Goal: Task Accomplishment & Management: Manage account settings

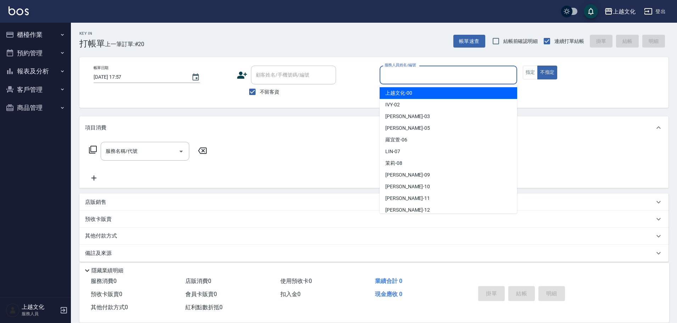
click at [436, 77] on input "服務人員姓名/編號" at bounding box center [448, 75] width 131 height 12
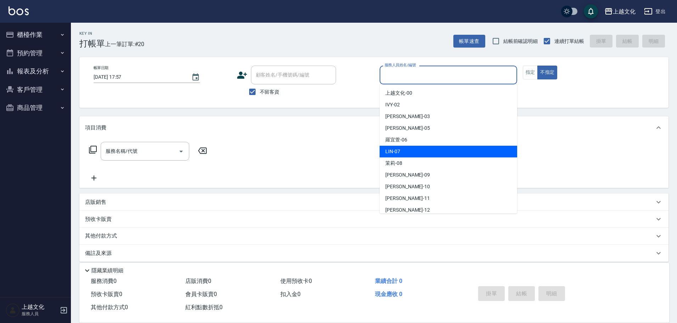
drag, startPoint x: 413, startPoint y: 153, endPoint x: 447, endPoint y: 130, distance: 40.6
click at [413, 153] on div "LIN -07" at bounding box center [449, 152] width 138 height 12
type input "[PERSON_NAME]-07"
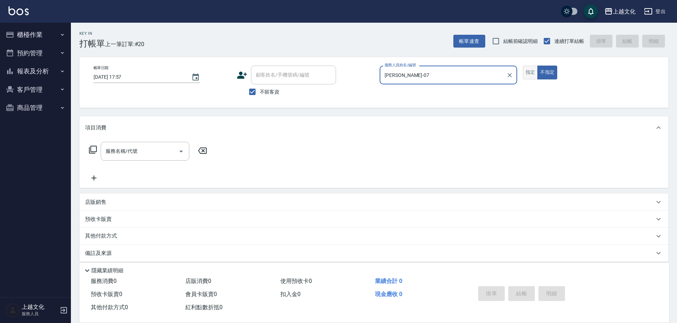
click at [532, 71] on button "指定" at bounding box center [530, 73] width 15 height 14
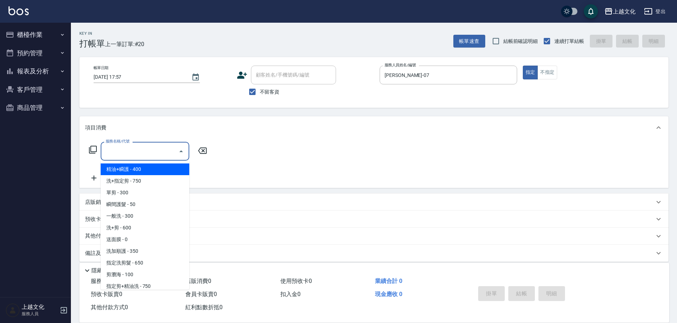
click at [147, 155] on input "服務名稱/代號" at bounding box center [140, 151] width 72 height 12
click at [140, 167] on span "精油+瞬護 - 400" at bounding box center [145, 170] width 89 height 12
type input "精油+瞬護(101)"
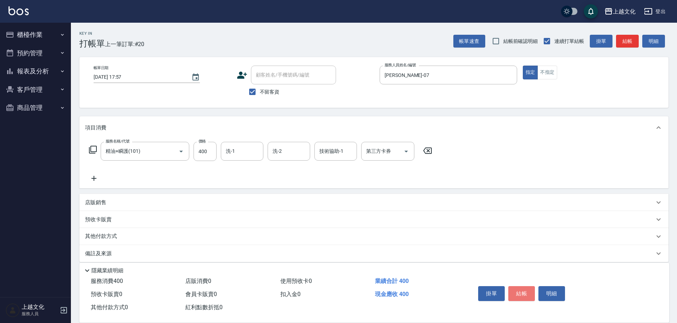
click at [529, 288] on button "結帳" at bounding box center [522, 293] width 27 height 15
click at [529, 288] on div "掛單 結帳 明細" at bounding box center [522, 294] width 93 height 22
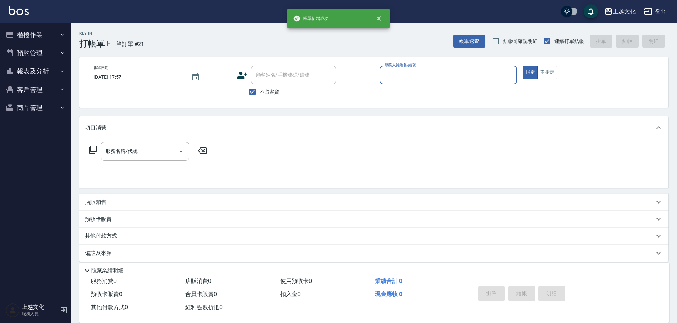
click at [430, 77] on input "服務人員姓名/編號" at bounding box center [448, 75] width 131 height 12
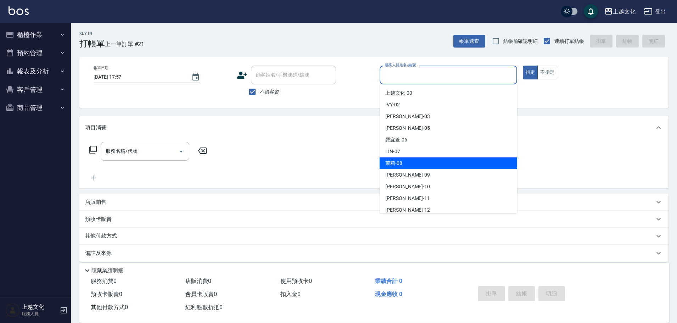
click at [413, 162] on div "茉莉 -08" at bounding box center [449, 163] width 138 height 12
type input "茉莉-08"
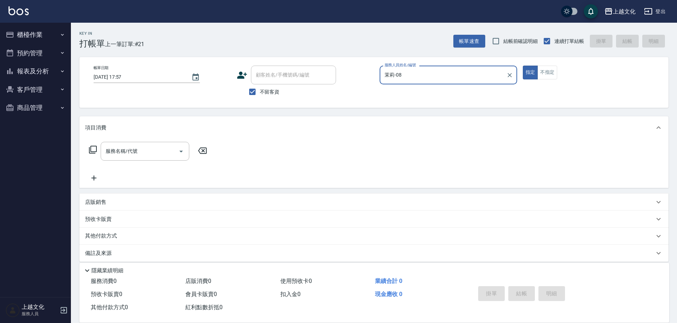
click at [95, 149] on icon at bounding box center [93, 149] width 9 height 9
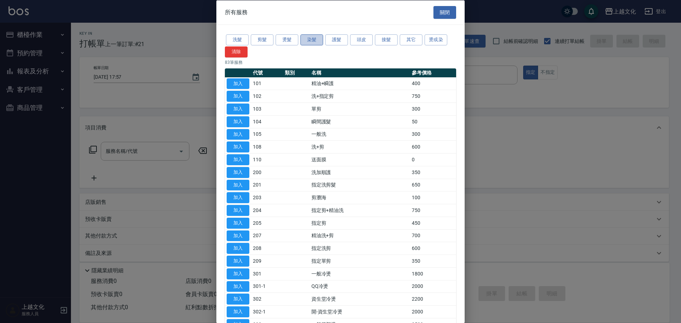
click at [310, 42] on button "染髮" at bounding box center [311, 39] width 23 height 11
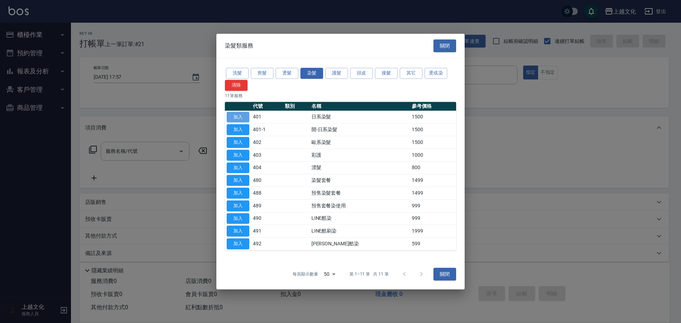
click at [241, 118] on button "加入" at bounding box center [238, 117] width 23 height 11
type input "日系染髮(401)"
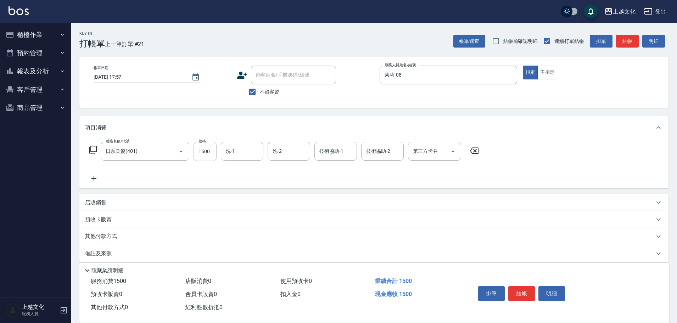
click at [213, 155] on input "1500" at bounding box center [205, 151] width 23 height 19
type input "3000"
click at [241, 149] on input "洗-1" at bounding box center [242, 151] width 36 height 12
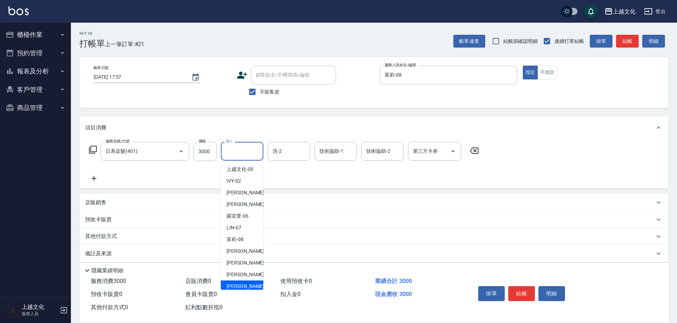
click at [238, 287] on span "Gary -12" at bounding box center [249, 286] width 45 height 7
type input "Gary-12"
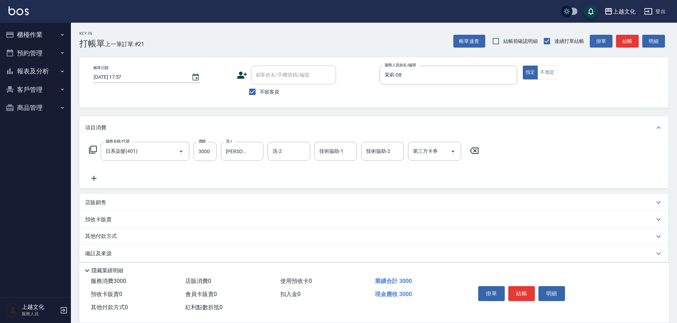
drag, startPoint x: 93, startPoint y: 176, endPoint x: 93, endPoint y: 163, distance: 12.8
click at [93, 176] on icon at bounding box center [94, 178] width 18 height 9
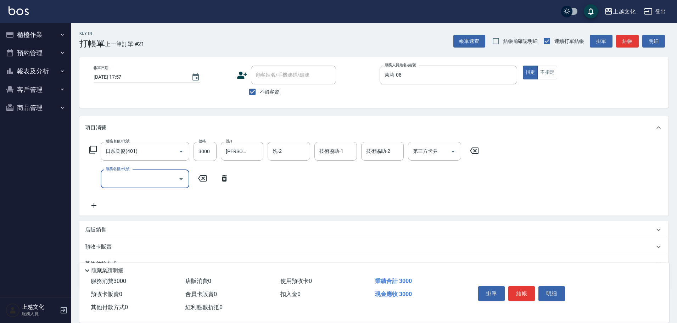
click at [93, 150] on icon at bounding box center [93, 149] width 9 height 9
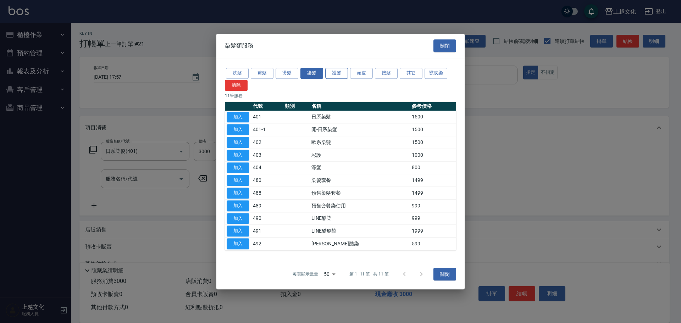
click at [329, 73] on button "護髮" at bounding box center [336, 73] width 23 height 11
click at [330, 72] on button "護髮" at bounding box center [336, 73] width 23 height 11
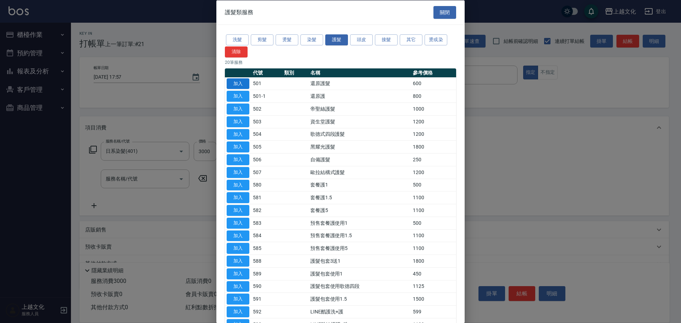
click at [239, 84] on button "加入" at bounding box center [238, 83] width 23 height 11
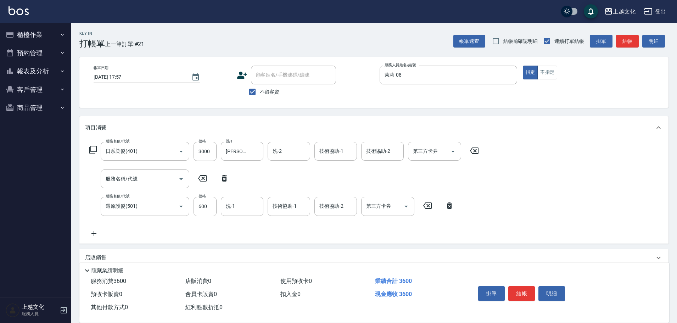
click at [225, 178] on icon at bounding box center [224, 178] width 5 height 6
type input "還原護髮(501)"
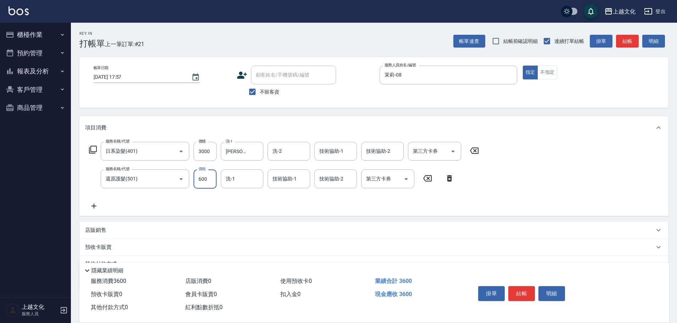
click at [212, 179] on input "600" at bounding box center [205, 179] width 23 height 19
type input "0"
click at [251, 185] on input "洗-1" at bounding box center [242, 179] width 36 height 12
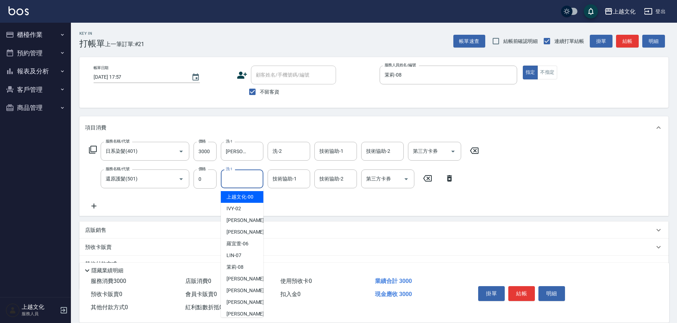
click at [233, 185] on input "洗-1" at bounding box center [242, 179] width 36 height 12
click at [244, 316] on div "Gary -12" at bounding box center [242, 314] width 43 height 12
type input "Gary-12"
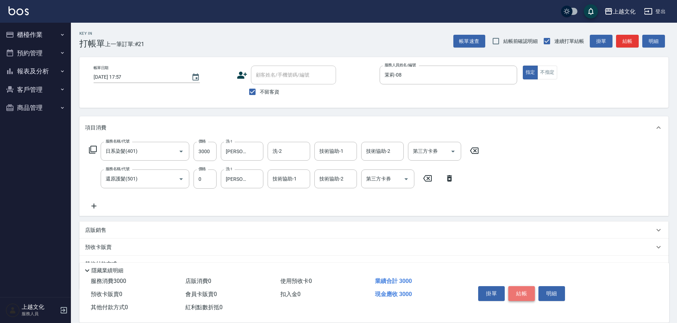
click at [523, 290] on button "結帳" at bounding box center [522, 293] width 27 height 15
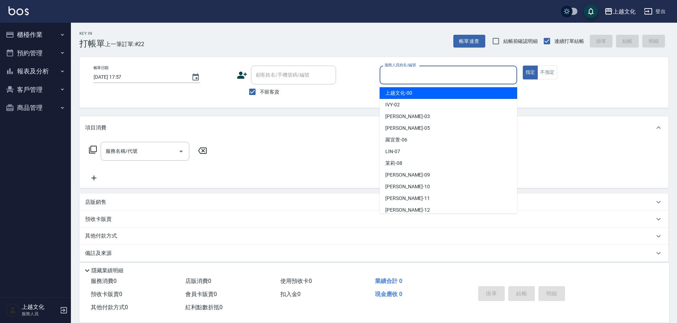
click at [441, 76] on input "服務人員姓名/編號" at bounding box center [448, 75] width 131 height 12
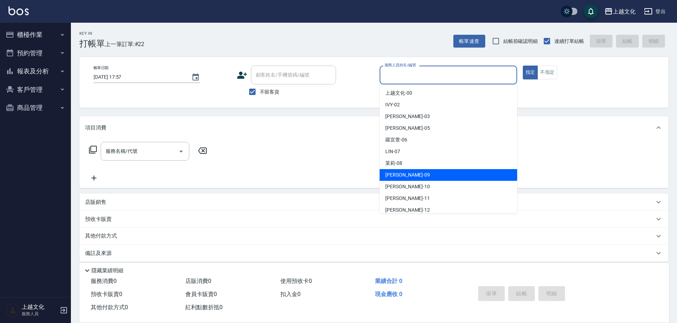
click at [415, 175] on div "jason -09" at bounding box center [449, 175] width 138 height 12
type input "jason-09"
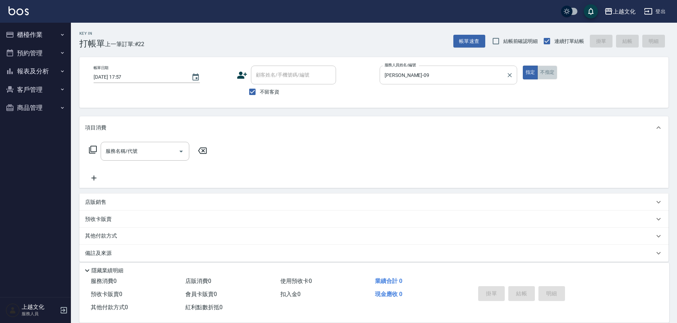
drag, startPoint x: 552, startPoint y: 71, endPoint x: 481, endPoint y: 67, distance: 71.4
click at [552, 70] on button "不指定" at bounding box center [548, 73] width 20 height 14
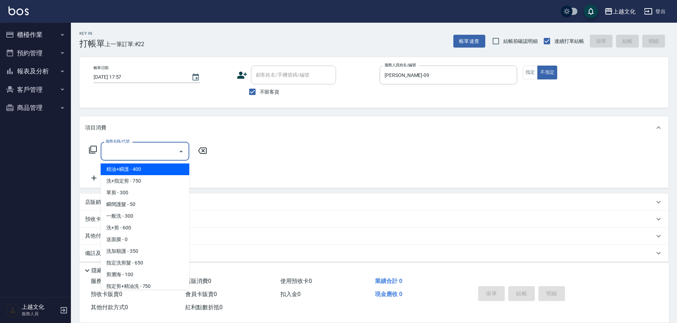
click at [137, 153] on input "服務名稱/代號" at bounding box center [140, 151] width 72 height 12
click at [133, 172] on span "精油+瞬護 - 400" at bounding box center [145, 170] width 89 height 12
type input "精油+瞬護(101)"
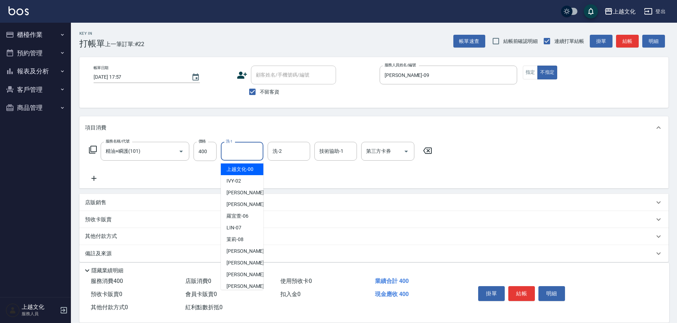
click at [233, 151] on input "洗-1" at bounding box center [242, 151] width 36 height 12
drag, startPoint x: 233, startPoint y: 151, endPoint x: 235, endPoint y: 186, distance: 35.2
click at [233, 151] on input "洗-1" at bounding box center [242, 151] width 36 height 12
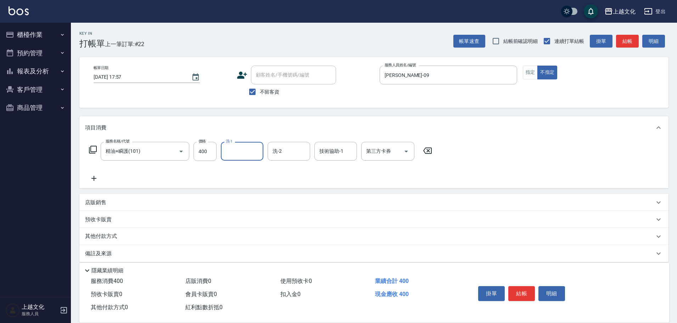
click at [251, 152] on input "洗-1" at bounding box center [242, 151] width 36 height 12
click at [248, 147] on input "洗-1" at bounding box center [242, 151] width 36 height 12
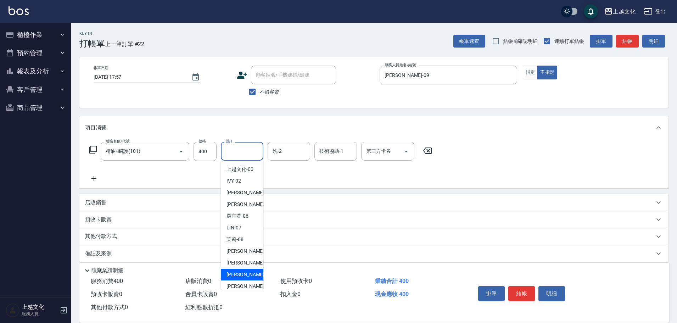
click at [242, 273] on span "Martin -11" at bounding box center [249, 274] width 45 height 7
type input "Martin-11"
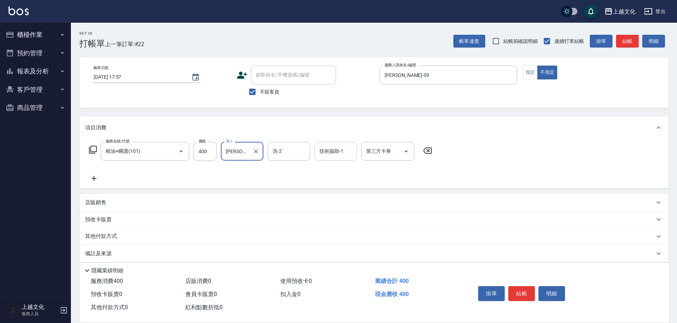
click at [334, 152] on input "技術協助-1" at bounding box center [336, 151] width 36 height 12
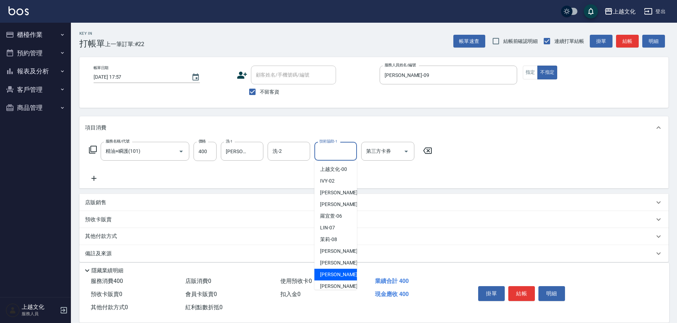
click at [337, 273] on span "Martin -11" at bounding box center [342, 274] width 45 height 7
type input "Martin-11"
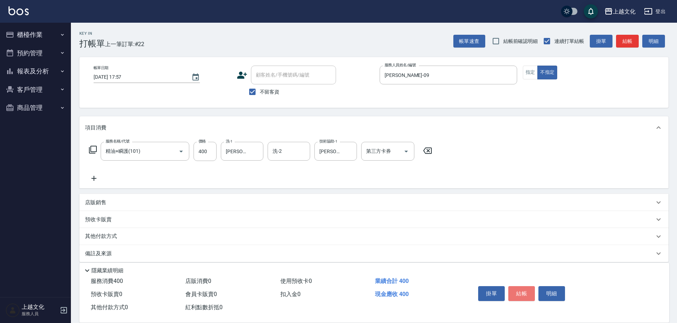
click at [526, 292] on button "結帳" at bounding box center [522, 293] width 27 height 15
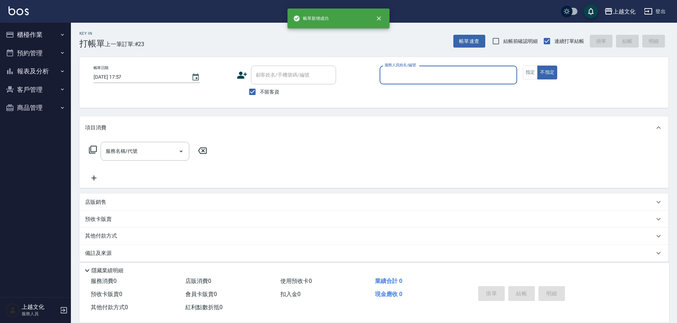
click at [430, 77] on input "服務人員姓名/編號" at bounding box center [448, 75] width 131 height 12
click at [429, 77] on input "服務人員姓名/編號" at bounding box center [448, 75] width 131 height 12
click at [402, 79] on input "服務人員姓名/編號" at bounding box center [448, 75] width 131 height 12
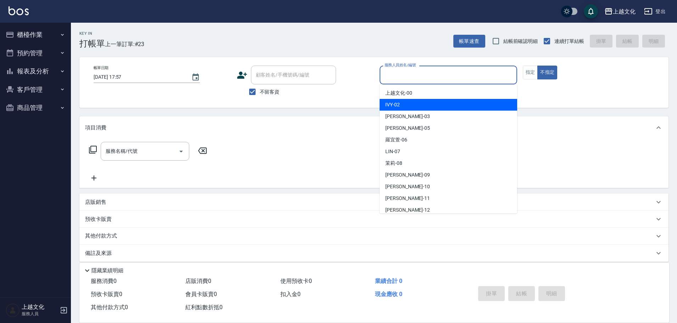
click at [402, 104] on div "IVY -02" at bounding box center [449, 105] width 138 height 12
type input "IVY-02"
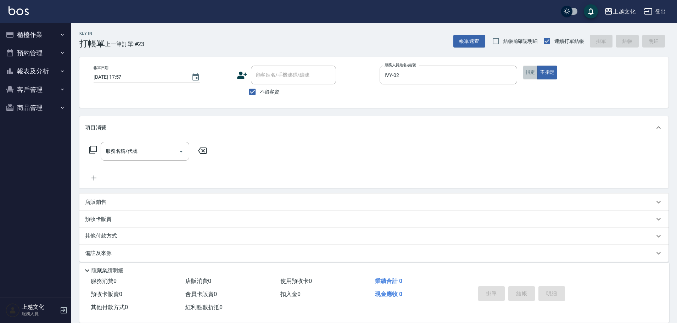
click at [530, 77] on button "指定" at bounding box center [530, 73] width 15 height 14
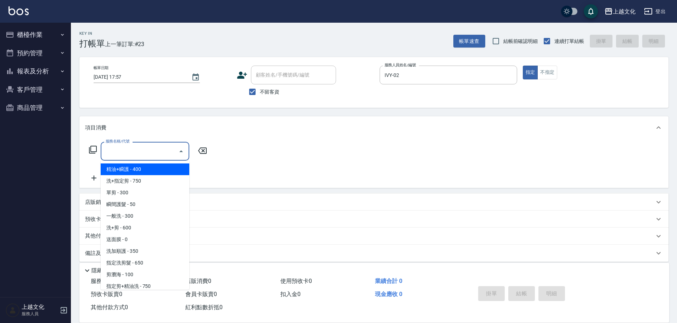
click at [131, 156] on input "服務名稱/代號" at bounding box center [140, 151] width 72 height 12
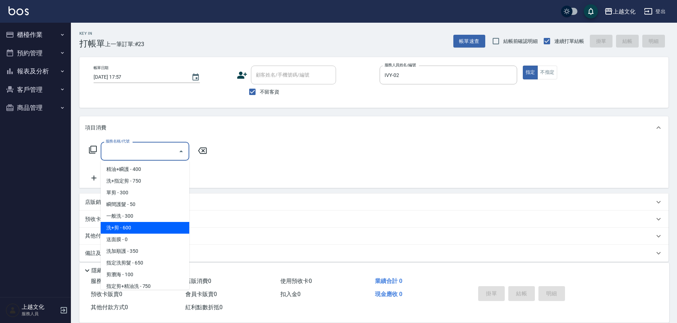
drag, startPoint x: 148, startPoint y: 223, endPoint x: 193, endPoint y: 239, distance: 47.3
click at [149, 223] on span "洗+剪 - 600" at bounding box center [145, 228] width 89 height 12
type input "洗+剪(108)"
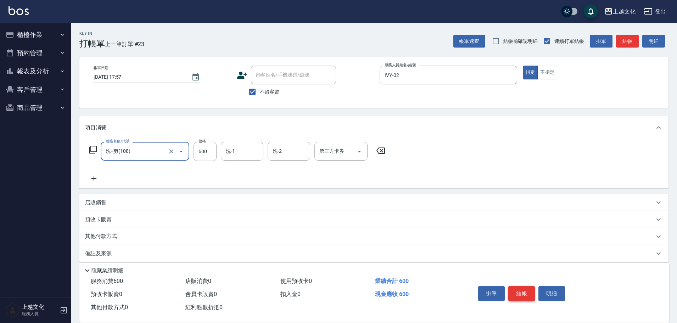
click at [517, 293] on button "結帳" at bounding box center [522, 293] width 27 height 15
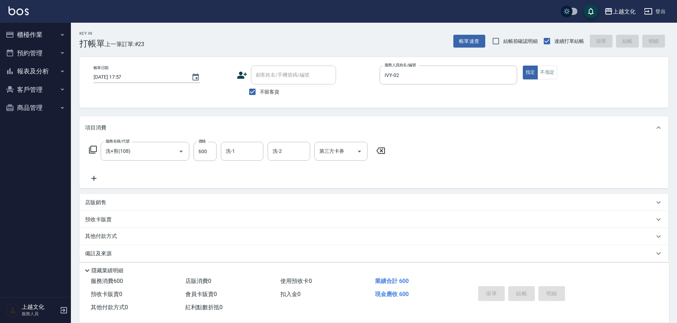
type input "2025/09/13 17:58"
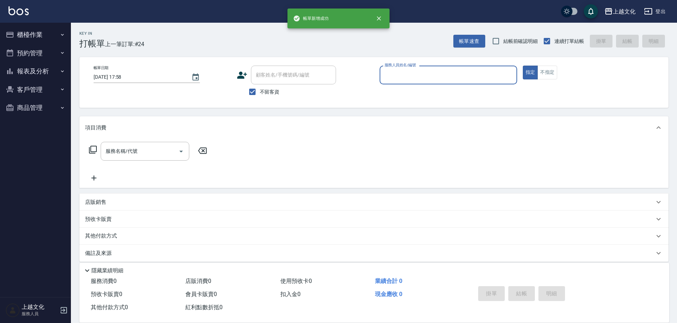
click at [447, 78] on input "服務人員姓名/編號" at bounding box center [448, 75] width 131 height 12
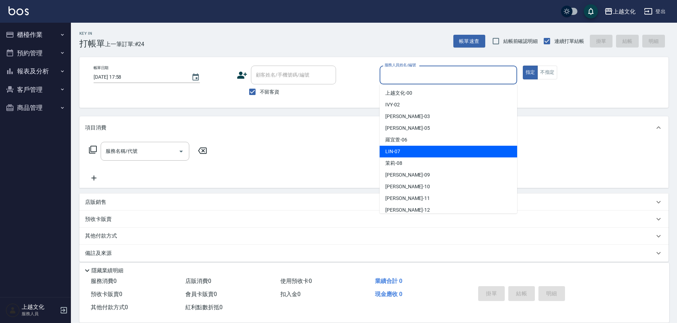
click at [403, 150] on div "LIN -07" at bounding box center [449, 152] width 138 height 12
type input "LIN-07"
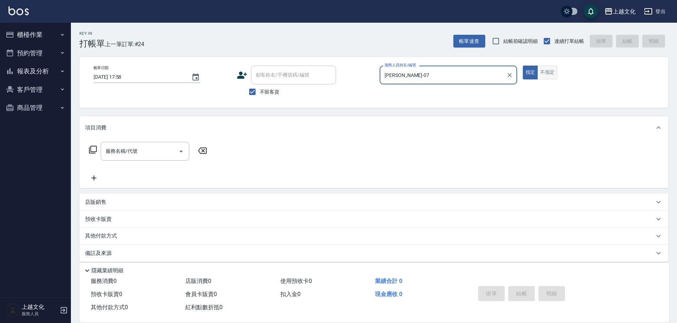
click at [547, 73] on button "不指定" at bounding box center [548, 73] width 20 height 14
drag, startPoint x: 161, startPoint y: 152, endPoint x: 161, endPoint y: 160, distance: 8.5
click at [161, 151] on input "服務名稱/代號" at bounding box center [140, 151] width 72 height 12
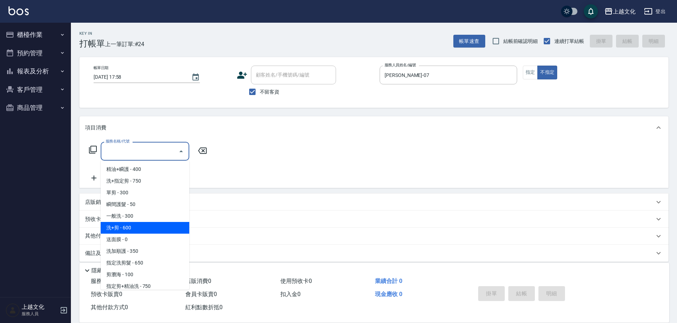
drag, startPoint x: 156, startPoint y: 227, endPoint x: 179, endPoint y: 219, distance: 24.5
click at [155, 227] on span "洗+剪 - 600" at bounding box center [145, 228] width 89 height 12
type input "洗+剪(108)"
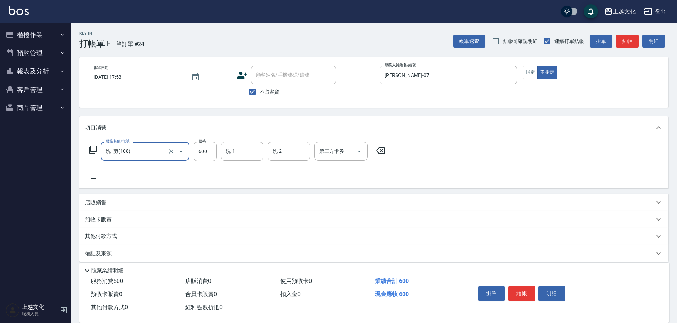
drag, startPoint x: 250, startPoint y: 159, endPoint x: 245, endPoint y: 208, distance: 49.3
click at [250, 159] on div "洗-1" at bounding box center [242, 151] width 43 height 19
click at [251, 159] on div "洗-1" at bounding box center [242, 151] width 43 height 19
click at [243, 149] on input "洗-1" at bounding box center [242, 151] width 36 height 12
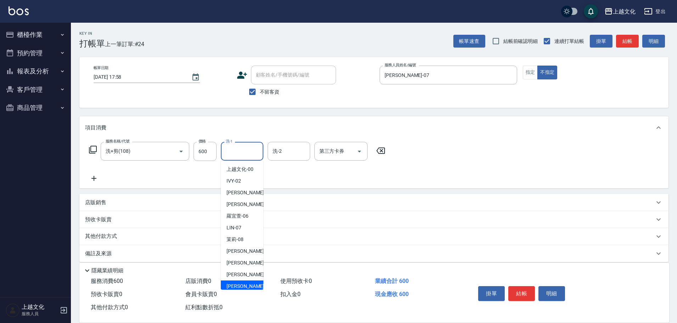
click at [243, 286] on span "Gary -12" at bounding box center [249, 286] width 45 height 7
click at [243, 288] on div "會員卡販賣 0" at bounding box center [230, 294] width 95 height 13
type input "Gary-12"
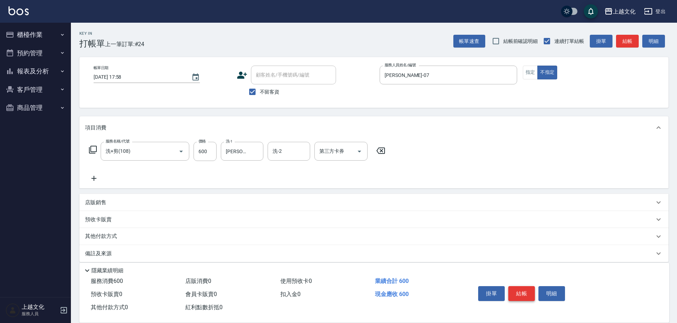
click at [521, 293] on button "結帳" at bounding box center [522, 293] width 27 height 15
click at [521, 293] on div "掛單 結帳 明細" at bounding box center [522, 294] width 93 height 22
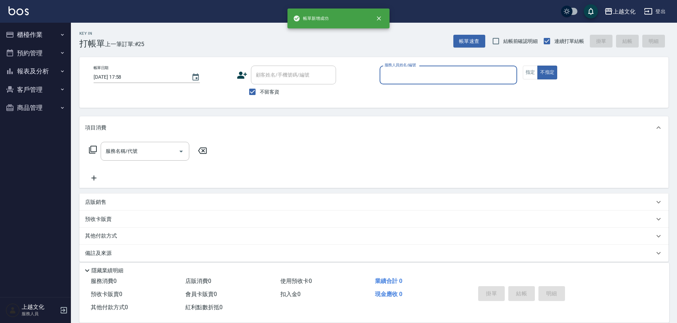
click at [408, 75] on input "服務人員姓名/編號" at bounding box center [448, 75] width 131 height 12
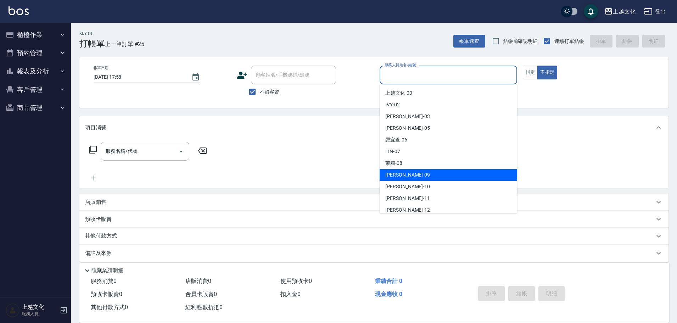
click at [405, 177] on div "jason -09" at bounding box center [449, 175] width 138 height 12
type input "jason-09"
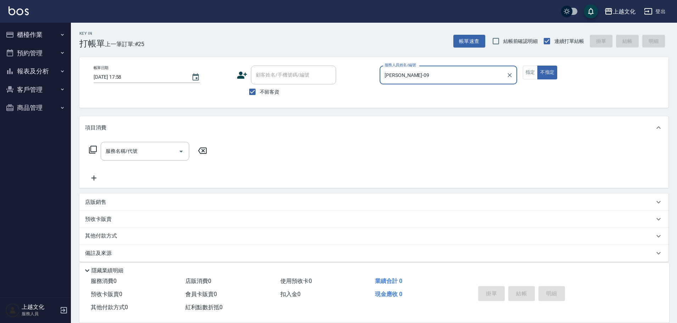
click at [91, 149] on icon at bounding box center [93, 150] width 8 height 8
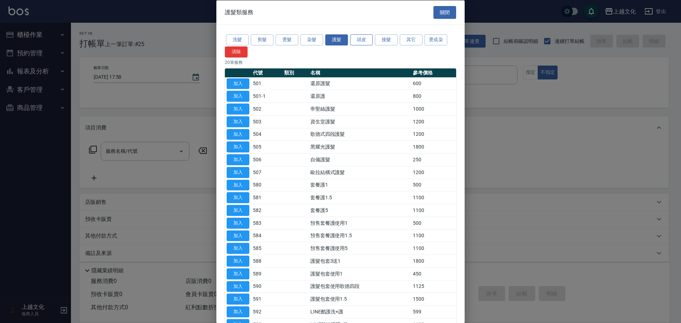
click at [362, 40] on button "頭皮" at bounding box center [361, 39] width 23 height 11
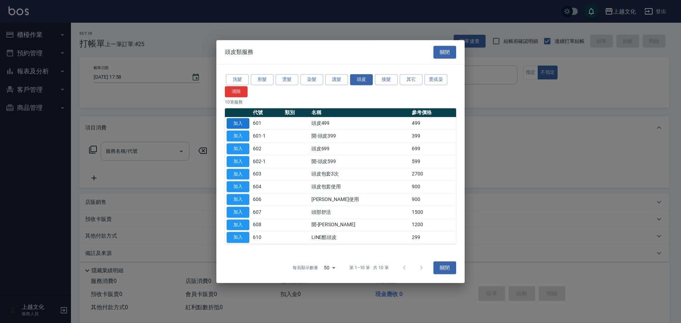
click at [242, 124] on button "加入" at bounding box center [238, 123] width 23 height 11
type input "頭皮499(601)"
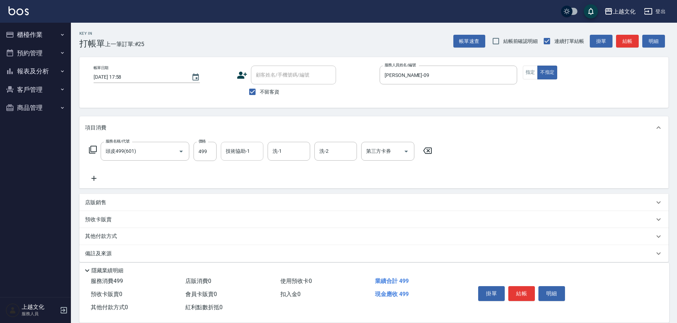
click at [240, 154] on input "技術協助-1" at bounding box center [242, 151] width 36 height 12
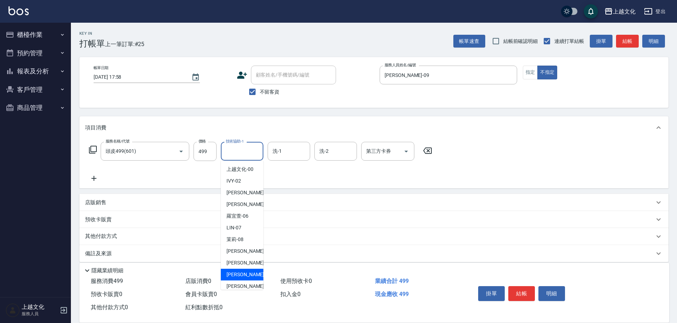
click at [247, 279] on div "Martin -11" at bounding box center [242, 275] width 43 height 12
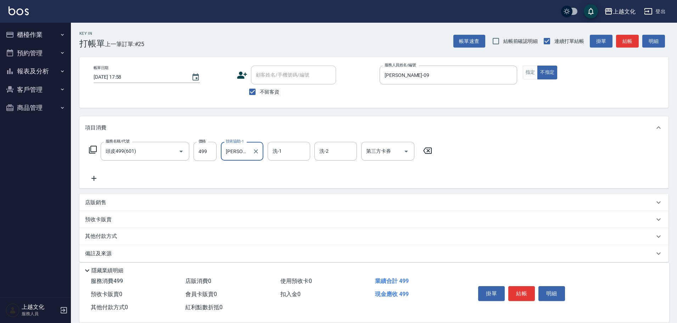
type input "Martin-11"
click at [338, 151] on input "洗-2" at bounding box center [336, 151] width 36 height 12
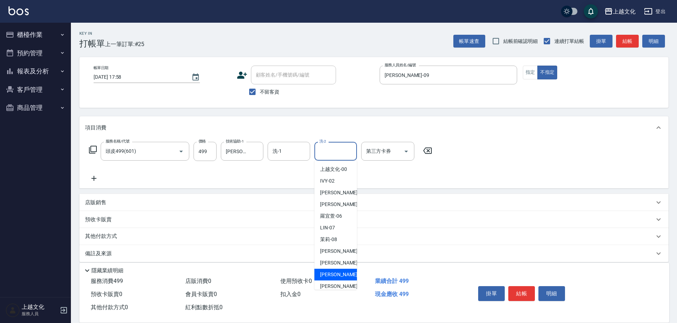
drag, startPoint x: 330, startPoint y: 278, endPoint x: 482, endPoint y: 279, distance: 152.2
click at [331, 278] on div "Martin -11" at bounding box center [336, 275] width 43 height 12
type input "Martin-11"
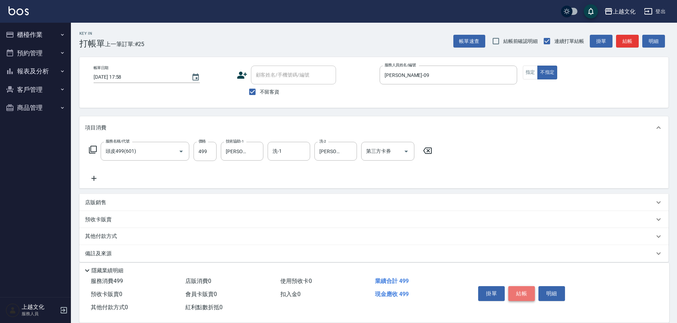
click at [526, 290] on button "結帳" at bounding box center [522, 293] width 27 height 15
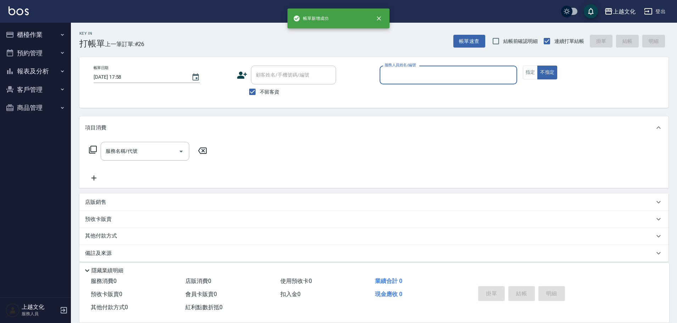
click at [420, 75] on input "服務人員姓名/編號" at bounding box center [448, 75] width 131 height 12
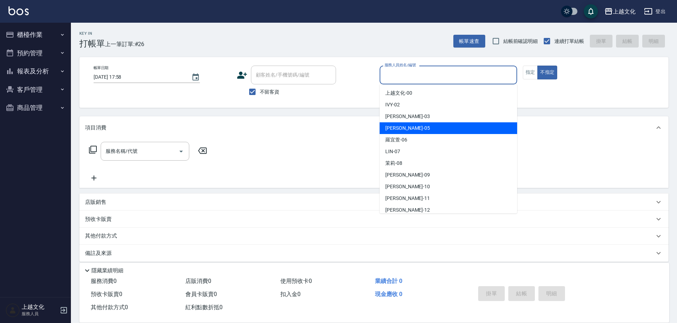
drag, startPoint x: 420, startPoint y: 127, endPoint x: 525, endPoint y: 101, distance: 108.6
click at [420, 127] on div "EMILY -05" at bounding box center [449, 128] width 138 height 12
type input "EMILY-05"
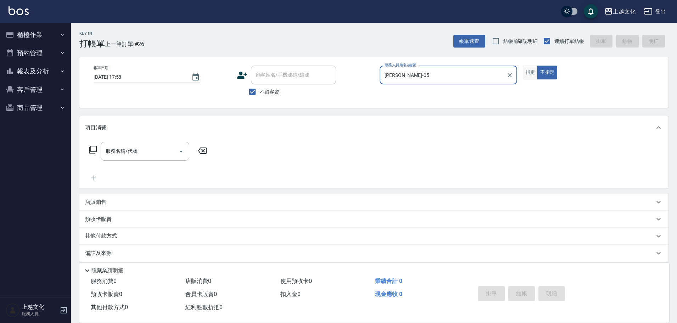
click at [532, 71] on button "指定" at bounding box center [530, 73] width 15 height 14
click at [93, 147] on icon at bounding box center [93, 149] width 9 height 9
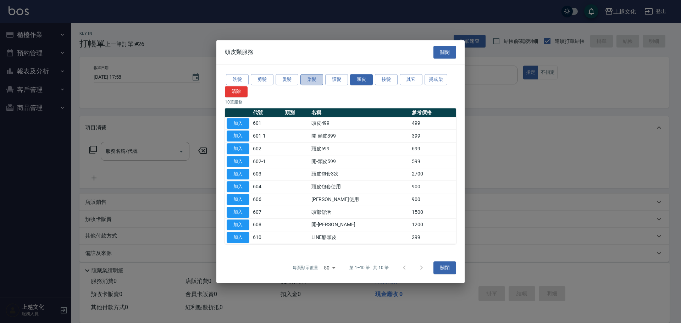
click at [315, 77] on button "染髮" at bounding box center [311, 79] width 23 height 11
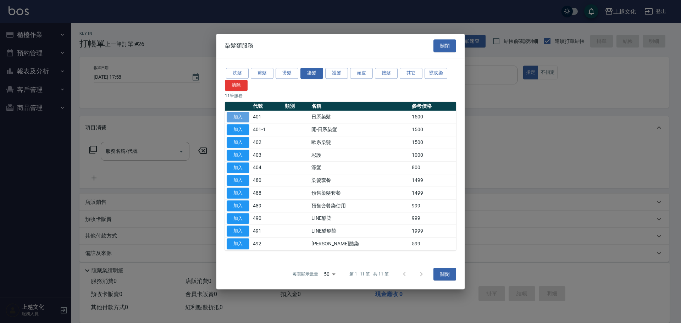
click at [244, 116] on button "加入" at bounding box center [238, 117] width 23 height 11
type input "日系染髮(401)"
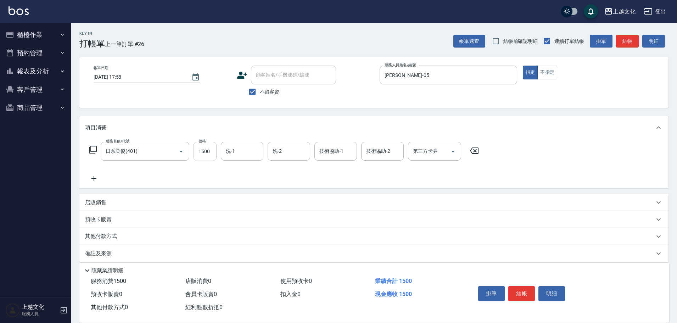
click at [201, 157] on input "1500" at bounding box center [205, 151] width 23 height 19
type input "4299"
drag, startPoint x: 106, startPoint y: 234, endPoint x: 110, endPoint y: 225, distance: 10.2
click at [107, 233] on p "其他付款方式" at bounding box center [102, 237] width 35 height 8
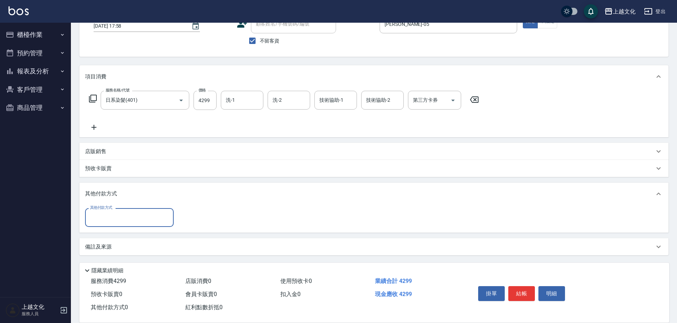
scroll to position [51, 0]
click at [107, 226] on div "其他付款方式" at bounding box center [129, 217] width 89 height 19
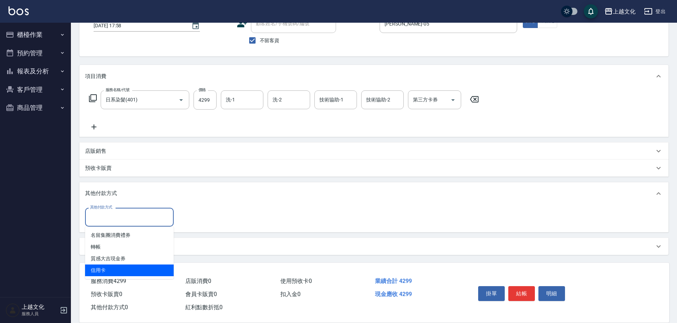
click at [94, 269] on span "信用卡" at bounding box center [129, 271] width 89 height 12
type input "信用卡"
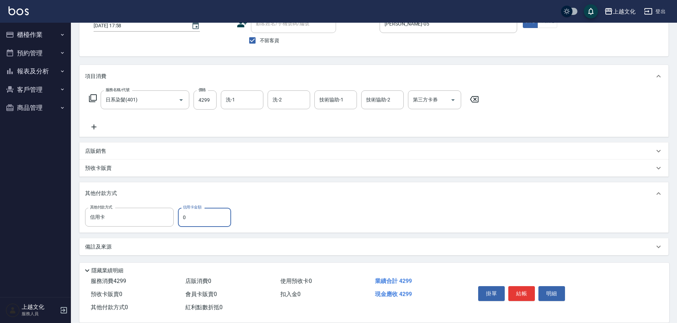
click at [183, 222] on input "0" at bounding box center [204, 217] width 53 height 19
type input "4299"
click at [524, 289] on button "結帳" at bounding box center [522, 293] width 27 height 15
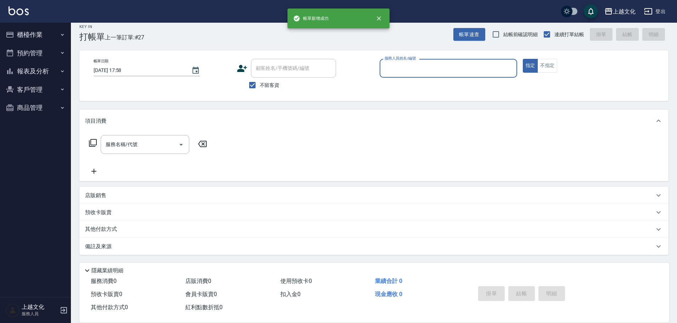
scroll to position [7, 0]
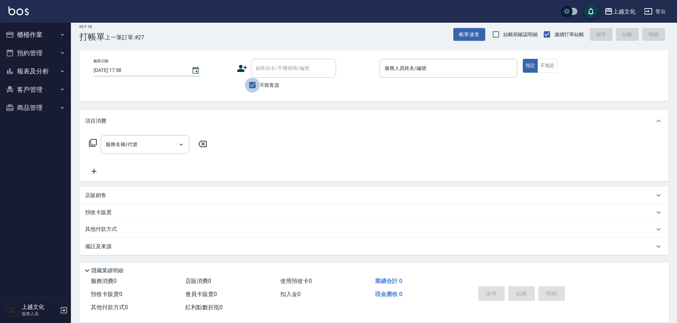
click at [253, 86] on input "不留客資" at bounding box center [252, 85] width 15 height 15
checkbox input "false"
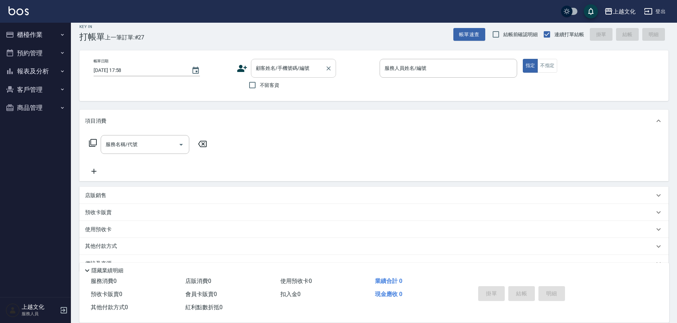
click at [255, 76] on div "顧客姓名/手機號碼/編號" at bounding box center [293, 68] width 85 height 19
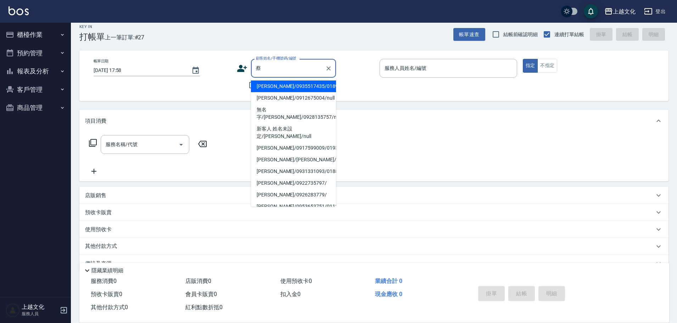
click at [306, 154] on li "蔡福真/蔡福真/0900160309/0128" at bounding box center [293, 160] width 85 height 12
type input "蔡福真/蔡福真/0900160309/0128"
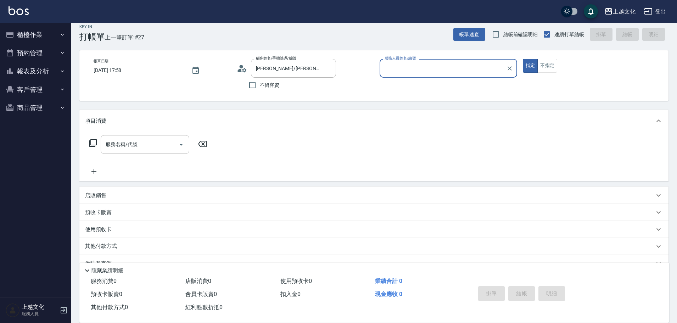
type input "茉莉-08"
click at [94, 211] on p "預收卡販賣" at bounding box center [98, 212] width 27 height 7
click at [95, 211] on p "預收卡販賣" at bounding box center [98, 212] width 27 height 7
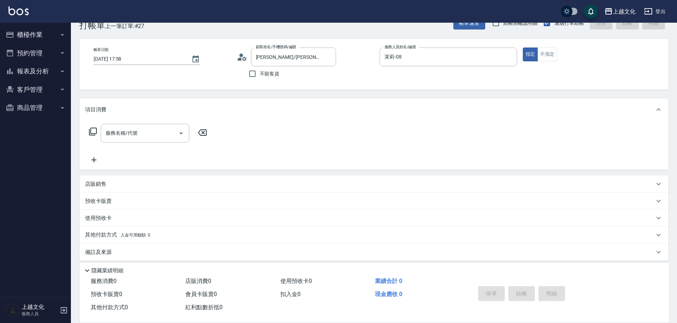
scroll to position [24, 0]
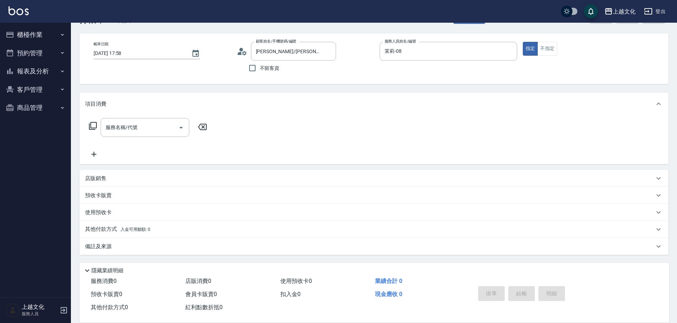
click at [106, 192] on p "預收卡販賣" at bounding box center [98, 195] width 27 height 7
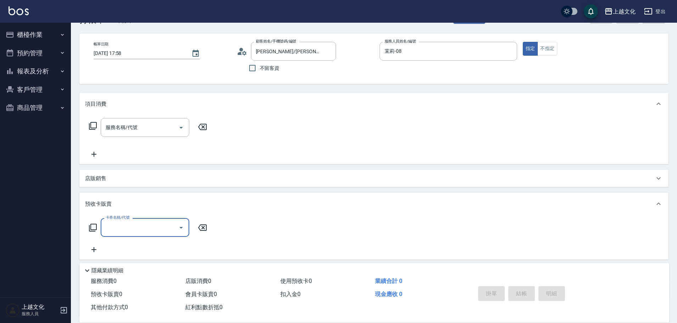
scroll to position [0, 0]
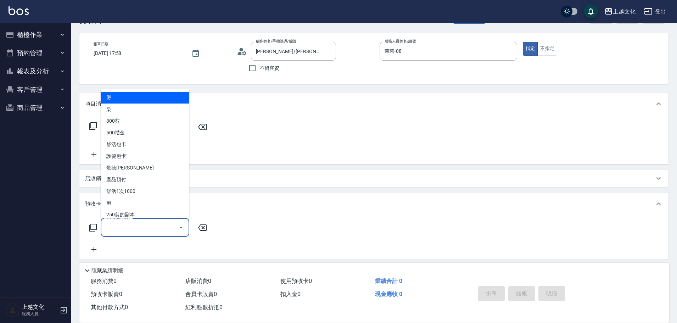
click at [117, 225] on input "卡券名稱/代號" at bounding box center [140, 227] width 72 height 12
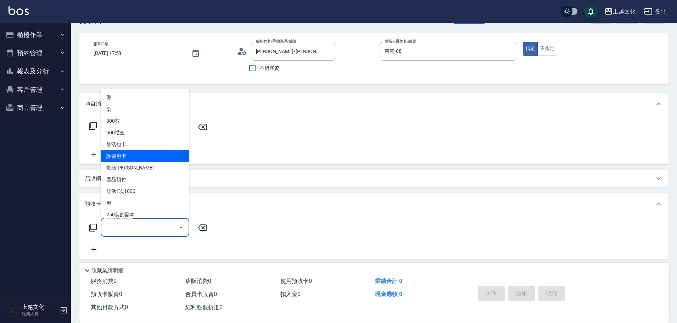
click at [132, 153] on span "護髮包卡ˋ" at bounding box center [145, 156] width 89 height 12
type input "護髮包卡ˋ(002)"
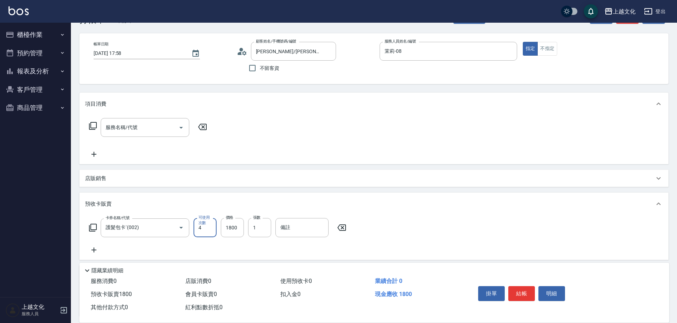
drag, startPoint x: 239, startPoint y: 229, endPoint x: 237, endPoint y: 213, distance: 16.5
click at [239, 229] on input "1800" at bounding box center [232, 227] width 23 height 19
type input "3600"
click at [515, 288] on button "結帳" at bounding box center [522, 293] width 27 height 15
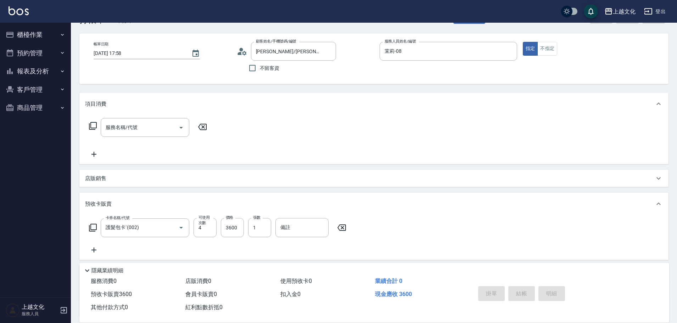
type input "2025/09/13 17:59"
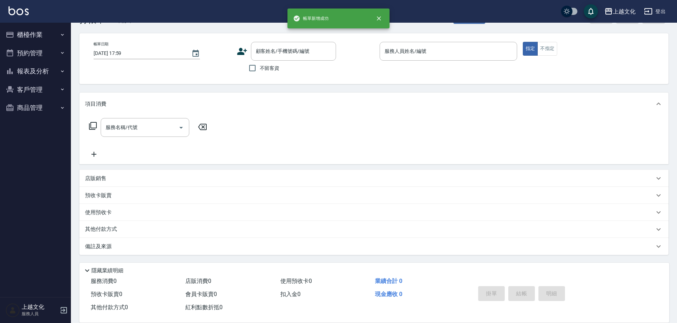
click at [242, 52] on icon at bounding box center [242, 51] width 10 height 7
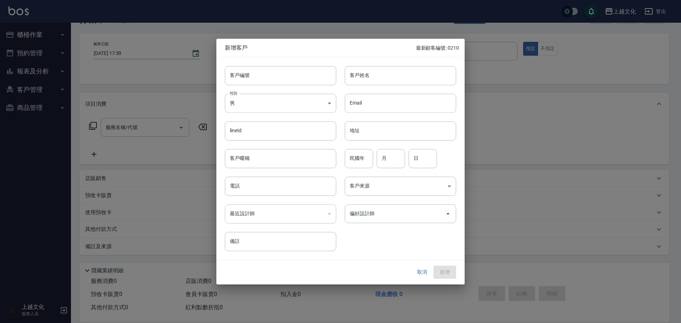
click at [242, 52] on div "新增客戶 最新顧客編號: 0210" at bounding box center [340, 48] width 248 height 18
click at [530, 168] on div at bounding box center [340, 161] width 681 height 323
click at [422, 273] on button "取消" at bounding box center [422, 272] width 23 height 13
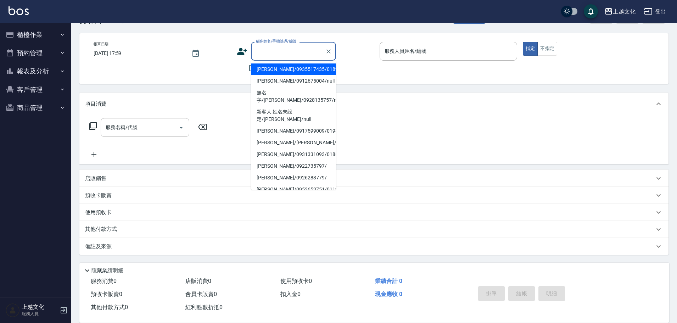
click at [304, 51] on input "顧客姓名/手機號碼/編號" at bounding box center [288, 51] width 68 height 12
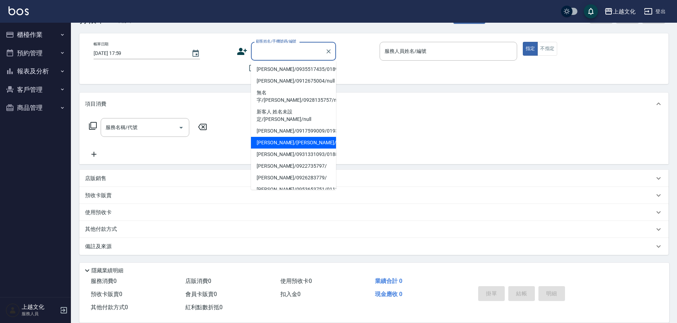
click at [288, 137] on li "蔡福真/蔡福真/0900160309/0128" at bounding box center [293, 143] width 85 height 12
type input "蔡福真/蔡福真/0900160309/0128"
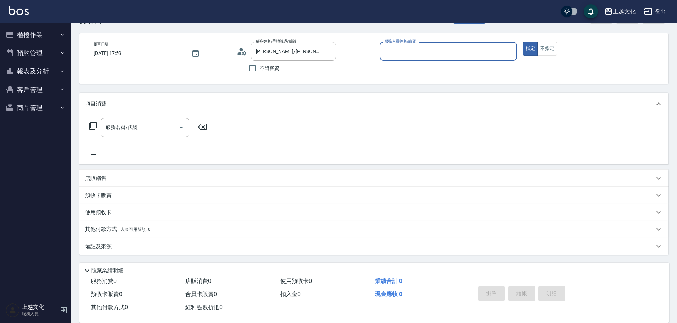
type input "茉莉-08"
click at [242, 52] on icon at bounding box center [242, 51] width 11 height 11
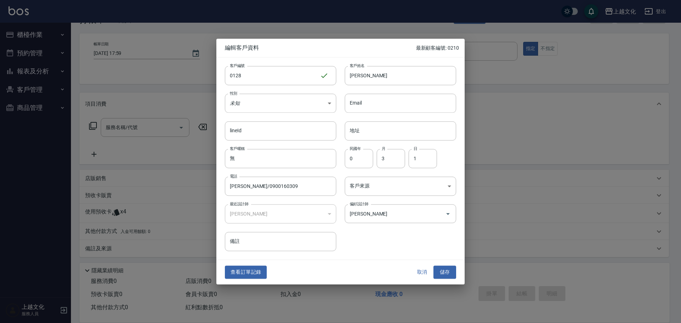
click at [418, 271] on button "取消" at bounding box center [422, 272] width 23 height 13
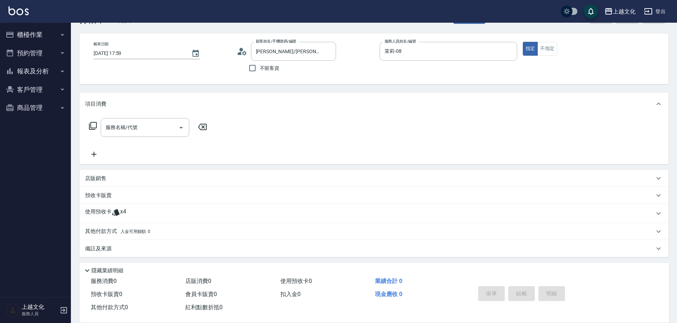
click at [104, 211] on p "使用預收卡" at bounding box center [98, 213] width 27 height 11
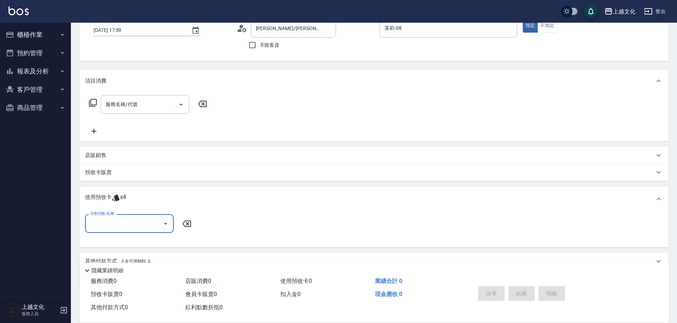
scroll to position [59, 0]
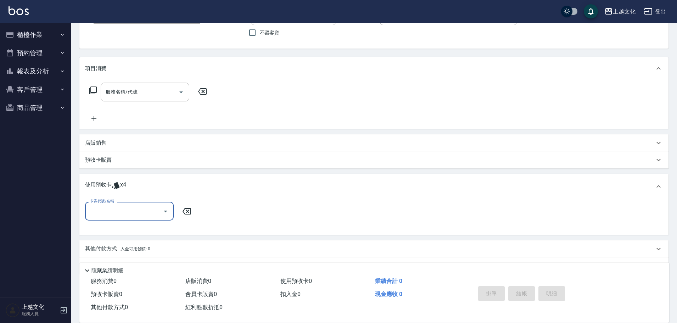
click at [113, 204] on div "卡券代號/名稱" at bounding box center [129, 211] width 89 height 19
drag, startPoint x: 119, startPoint y: 227, endPoint x: 133, endPoint y: 226, distance: 14.3
click at [120, 227] on div "護髮包卡ˋ 剩餘4張" at bounding box center [129, 229] width 89 height 12
type input "護髮包卡ˋ"
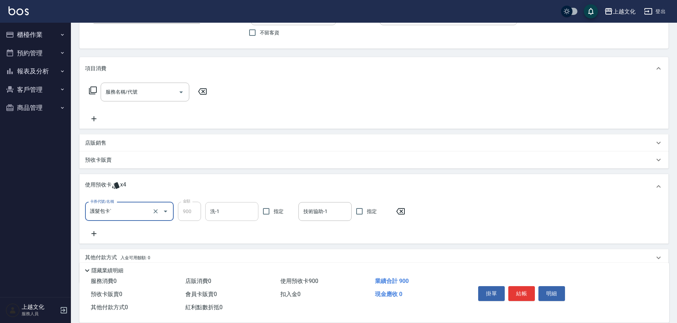
click at [224, 206] on input "洗-1" at bounding box center [232, 211] width 47 height 12
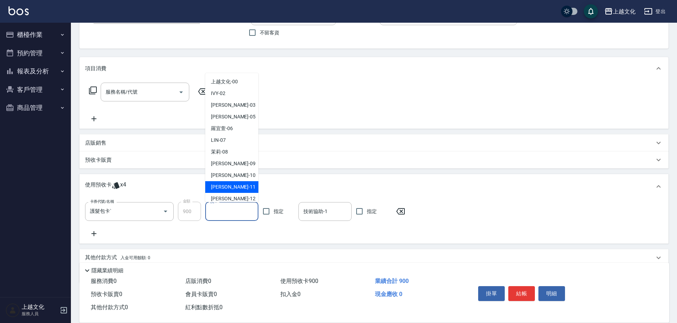
drag, startPoint x: 232, startPoint y: 187, endPoint x: 284, endPoint y: 194, distance: 53.3
click at [232, 187] on span "Martin -11" at bounding box center [233, 186] width 45 height 7
type input "Martin-11"
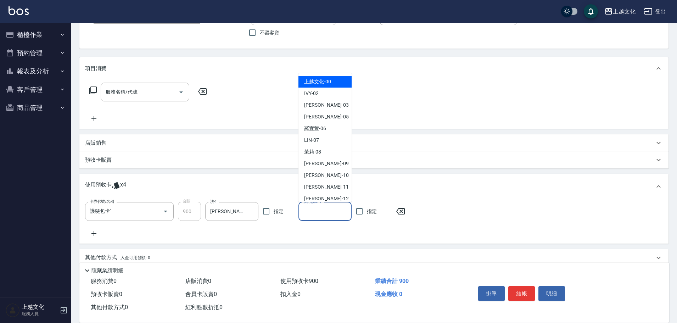
drag, startPoint x: 318, startPoint y: 211, endPoint x: 322, endPoint y: 193, distance: 19.0
click at [318, 211] on input "技術協助-1" at bounding box center [325, 211] width 47 height 12
click at [322, 188] on span "Martin -11" at bounding box center [326, 186] width 45 height 7
type input "Martin-11"
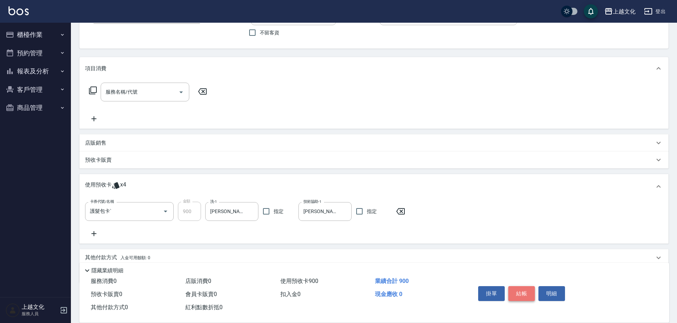
click at [518, 290] on button "結帳" at bounding box center [522, 293] width 27 height 15
click at [518, 290] on div "掛單 結帳 明細" at bounding box center [522, 294] width 93 height 22
type input "2025/09/13 18:00"
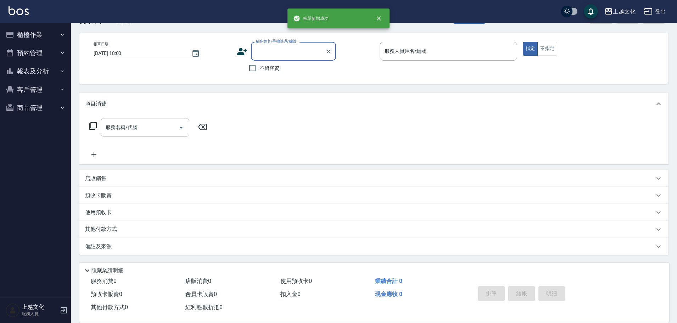
scroll to position [24, 0]
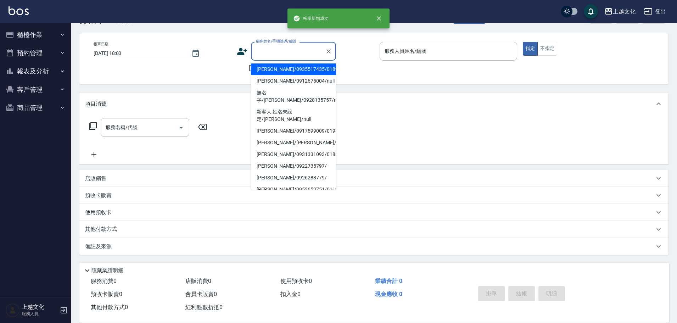
drag, startPoint x: 263, startPoint y: 53, endPoint x: 264, endPoint y: 57, distance: 4.0
click at [264, 53] on input "顧客姓名/手機號碼/編號" at bounding box center [288, 51] width 68 height 12
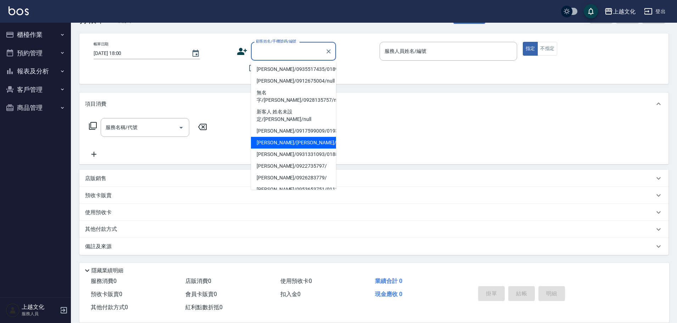
click at [283, 138] on li "蔡福真/蔡福真/0900160309/0128" at bounding box center [293, 143] width 85 height 12
type input "蔡福真/蔡福真/0900160309/0128"
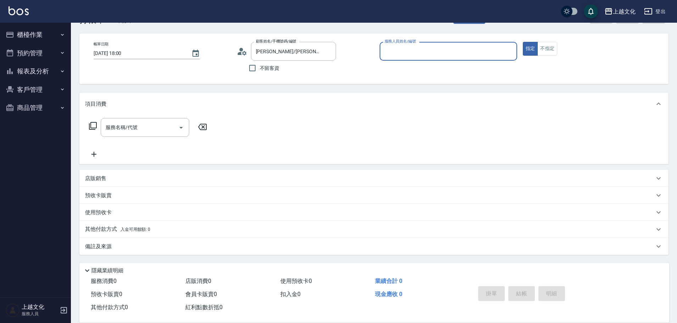
type input "茉莉-08"
click at [242, 53] on icon at bounding box center [242, 51] width 11 height 11
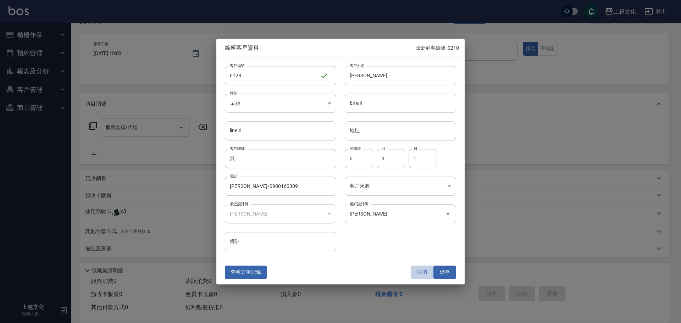
drag, startPoint x: 419, startPoint y: 272, endPoint x: 414, endPoint y: 259, distance: 13.8
click at [419, 272] on button "取消" at bounding box center [422, 272] width 23 height 13
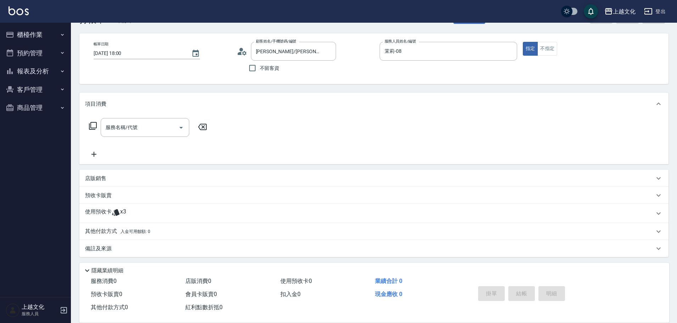
click at [22, 72] on button "報表及分析" at bounding box center [35, 71] width 65 height 18
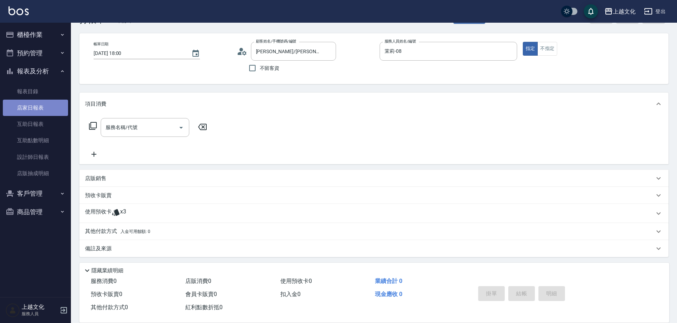
click at [26, 102] on link "店家日報表" at bounding box center [35, 108] width 65 height 16
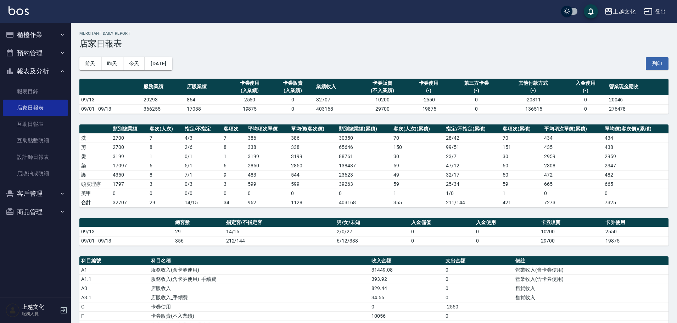
click at [24, 191] on button "客戶管理" at bounding box center [35, 193] width 65 height 18
click at [35, 231] on link "卡券管理" at bounding box center [35, 230] width 65 height 16
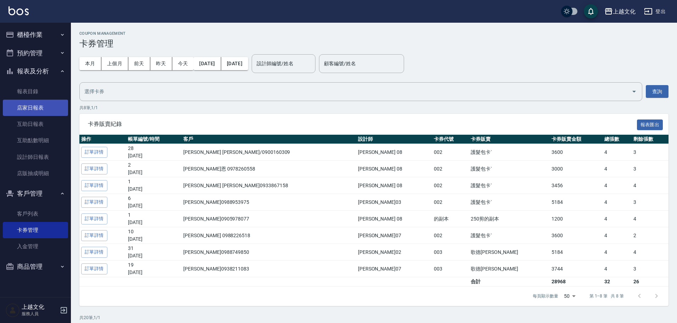
click at [30, 104] on link "店家日報表" at bounding box center [35, 108] width 65 height 16
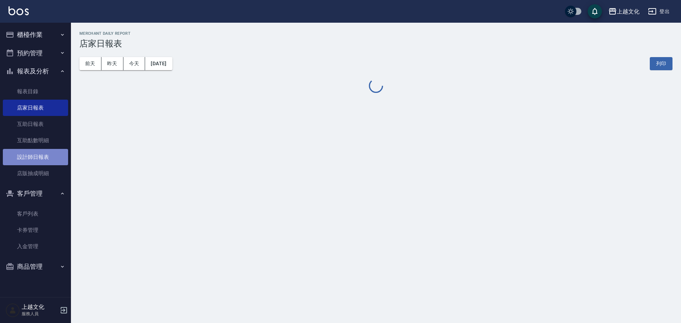
click at [41, 159] on link "設計師日報表" at bounding box center [35, 157] width 65 height 16
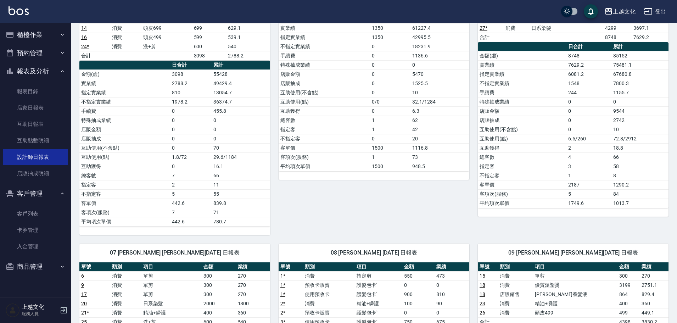
scroll to position [213, 0]
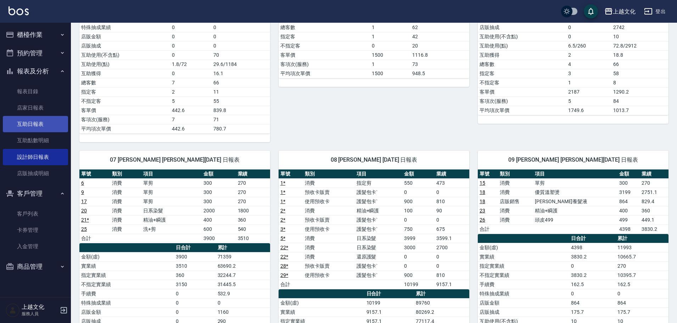
click at [26, 124] on link "互助日報表" at bounding box center [35, 124] width 65 height 16
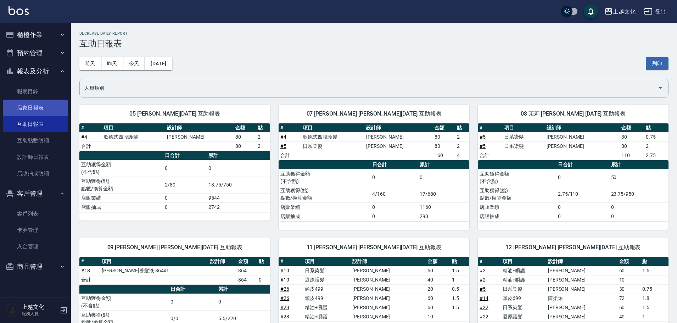
click at [19, 106] on link "店家日報表" at bounding box center [35, 108] width 65 height 16
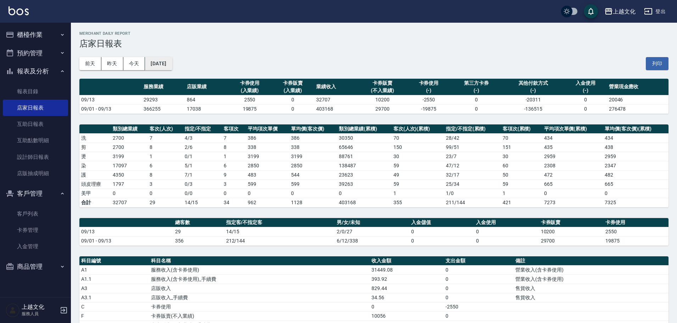
click at [172, 66] on button "[DATE]" at bounding box center [158, 63] width 27 height 13
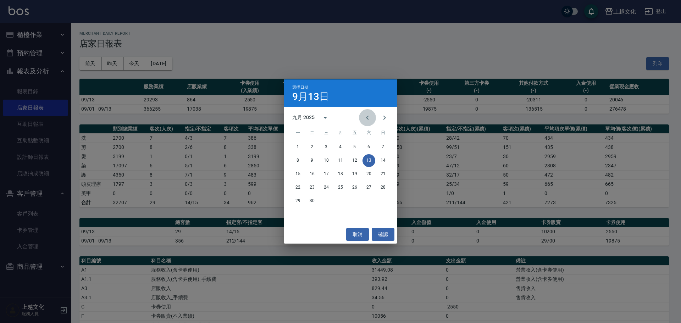
click at [367, 115] on icon "Previous month" at bounding box center [367, 118] width 9 height 9
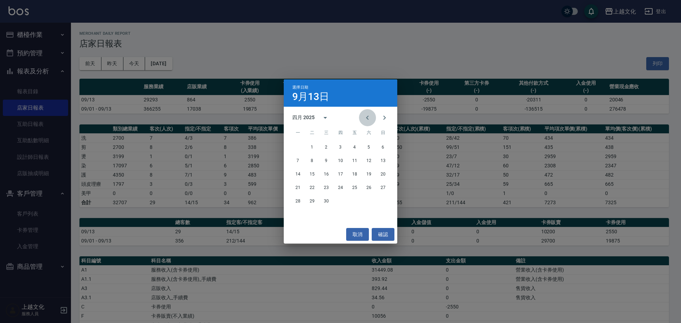
click at [367, 115] on icon "Previous month" at bounding box center [367, 118] width 9 height 9
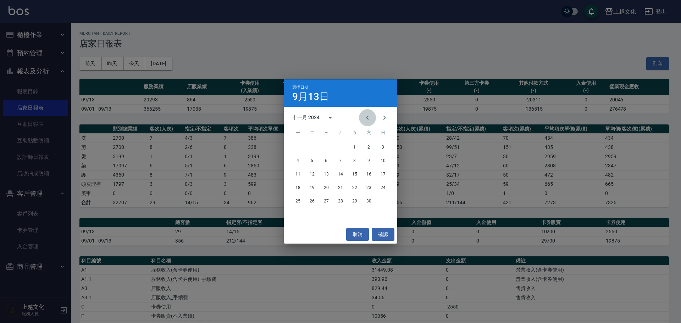
click at [367, 115] on icon "Previous month" at bounding box center [367, 118] width 9 height 9
click at [366, 115] on icon "Previous month" at bounding box center [367, 118] width 9 height 9
click at [296, 215] on button "30" at bounding box center [298, 214] width 13 height 13
click at [296, 215] on div "上越文化 2025-09-13 店家日報表 列印時間： 2025-09-13-18:02 Merchant Daily Report 店家日報表 前天 昨天 …" at bounding box center [338, 239] width 677 height 478
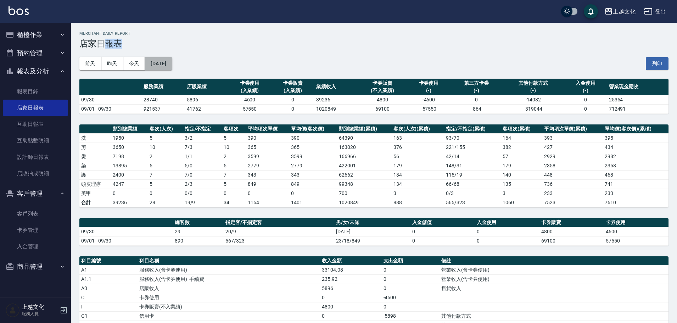
click at [169, 68] on button "2024/09/30" at bounding box center [158, 63] width 27 height 13
click at [168, 70] on button "2024/09/30" at bounding box center [158, 63] width 27 height 13
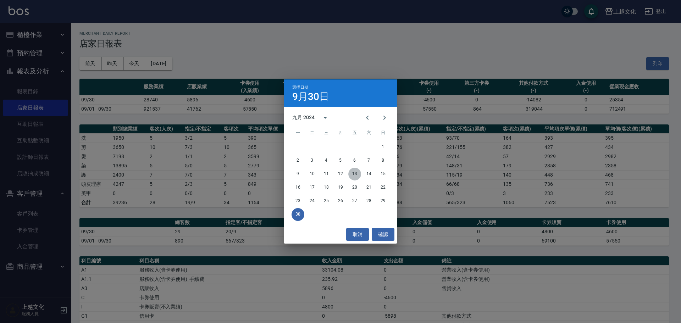
click at [358, 173] on button "13" at bounding box center [354, 174] width 13 height 13
click at [358, 173] on div "上越文化 2024-09-30 店家日報表 列印時間： 2025-09-13-18:05 Merchant Daily Report 店家日報表 前天 昨天 …" at bounding box center [338, 303] width 677 height 607
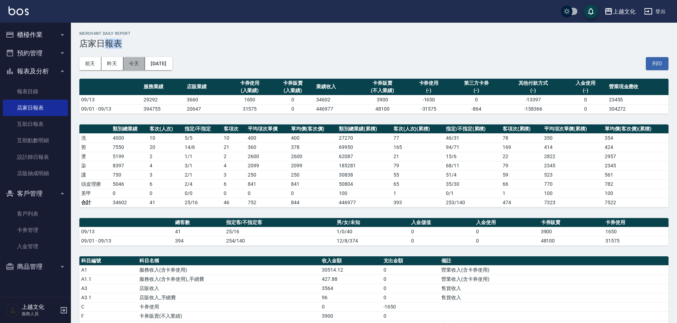
click at [132, 64] on button "今天" at bounding box center [134, 63] width 22 height 13
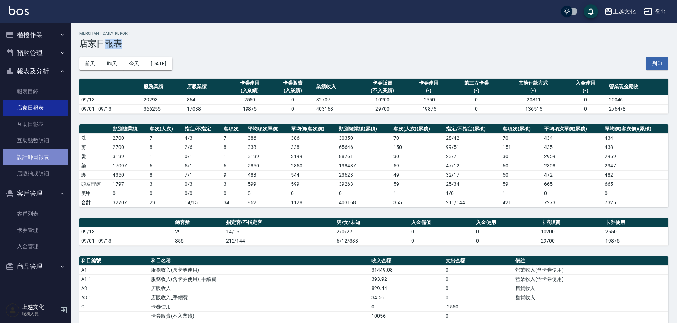
click at [37, 158] on link "設計師日報表" at bounding box center [35, 157] width 65 height 16
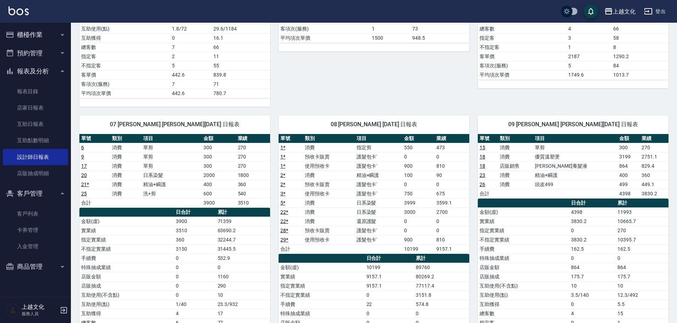
scroll to position [35, 0]
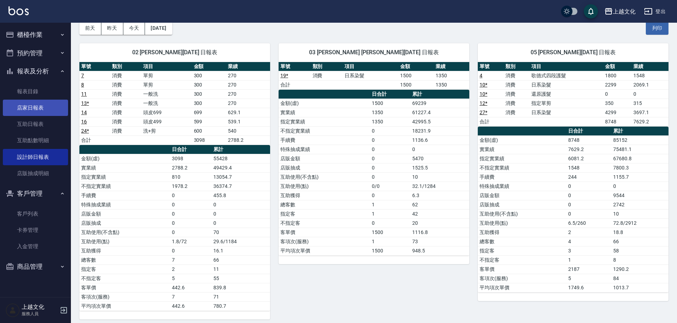
click at [20, 100] on link "店家日報表" at bounding box center [35, 108] width 65 height 16
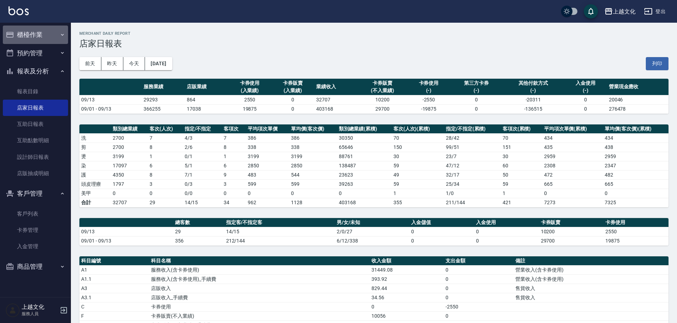
click at [23, 34] on button "櫃檯作業" at bounding box center [35, 35] width 65 height 18
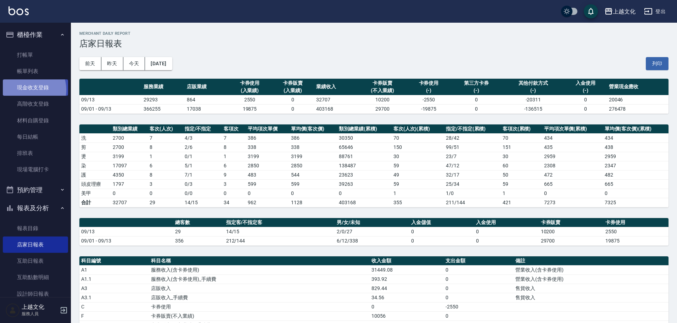
click at [27, 90] on link "現金收支登錄" at bounding box center [35, 87] width 65 height 16
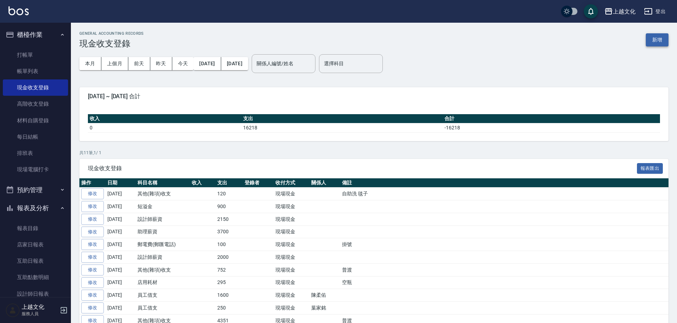
click at [659, 41] on button "新增" at bounding box center [657, 39] width 23 height 13
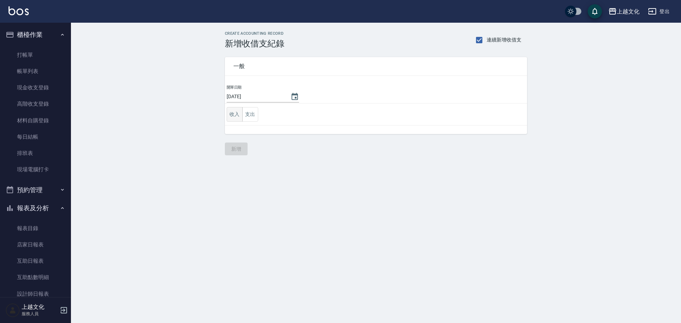
click at [233, 116] on button "收入" at bounding box center [235, 114] width 16 height 15
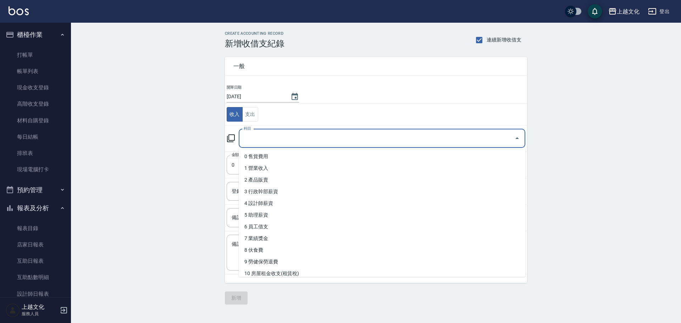
click at [249, 137] on input "科目" at bounding box center [377, 138] width 270 height 12
drag, startPoint x: 249, startPoint y: 137, endPoint x: 252, endPoint y: 132, distance: 5.7
click at [249, 137] on input "科目" at bounding box center [377, 138] width 270 height 12
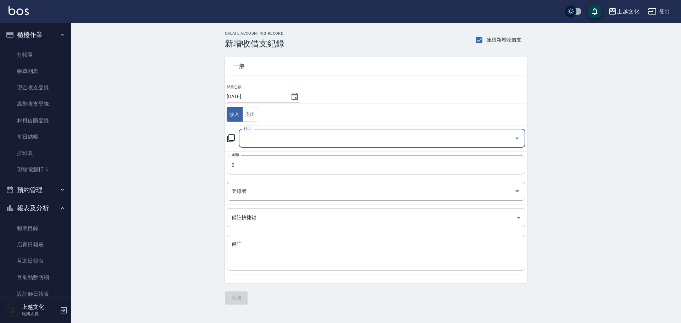
click at [273, 143] on input "科目" at bounding box center [377, 138] width 270 height 12
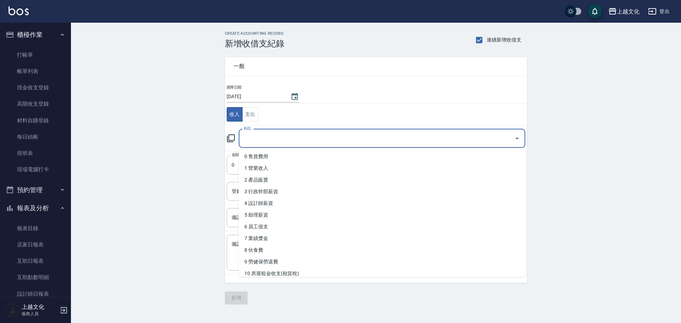
click at [284, 138] on input "科目" at bounding box center [377, 138] width 270 height 12
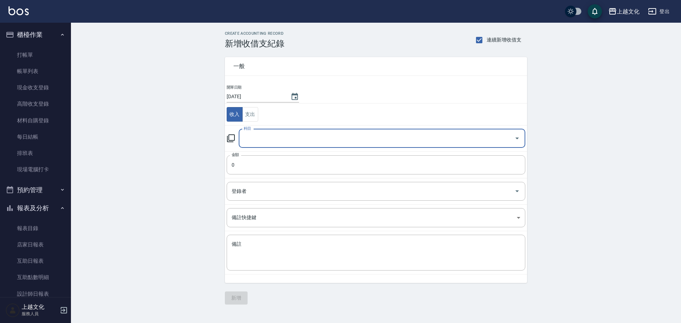
click at [284, 138] on input "科目" at bounding box center [377, 138] width 270 height 12
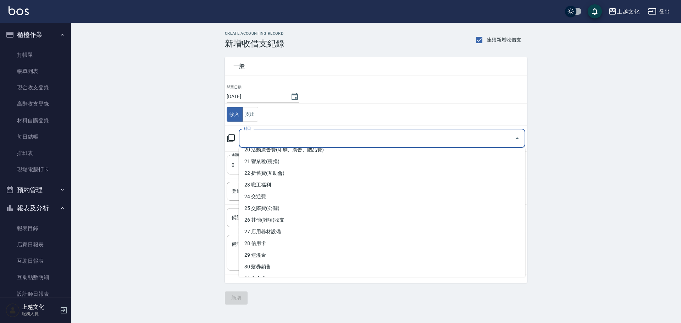
scroll to position [248, 0]
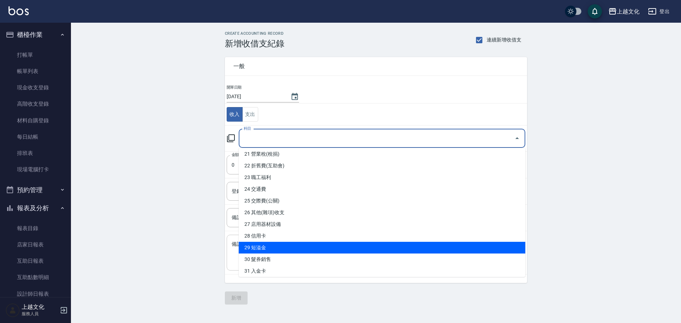
click at [277, 248] on li "29 短溢金" at bounding box center [382, 248] width 287 height 12
type input "29 短溢金"
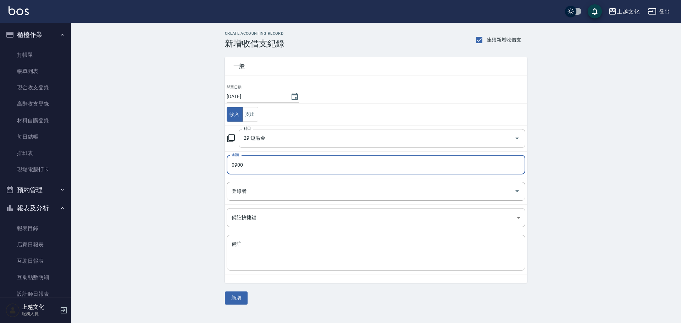
click at [234, 166] on input "0900" at bounding box center [376, 164] width 299 height 19
click at [233, 166] on input "0900" at bounding box center [376, 164] width 299 height 19
click at [229, 167] on input "0" at bounding box center [376, 164] width 299 height 19
type input "900"
click at [233, 300] on button "新增" at bounding box center [236, 298] width 23 height 13
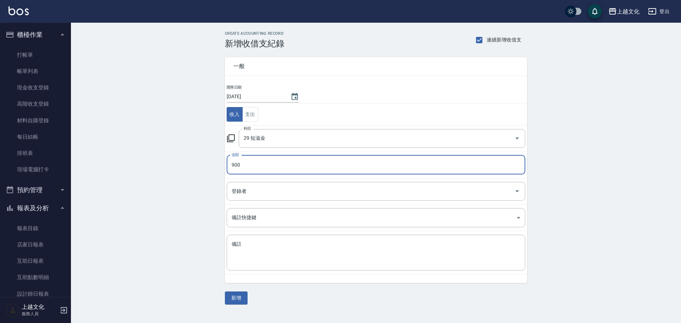
click at [233, 300] on div "一般 開單日期 2025/09/13 收入 支出 科目 29 短溢金 科目 金額 900 金額 登錄者 登錄者 備註快捷鍵 ​ 備註快捷鍵 備註 x 備註 新增" at bounding box center [376, 177] width 302 height 256
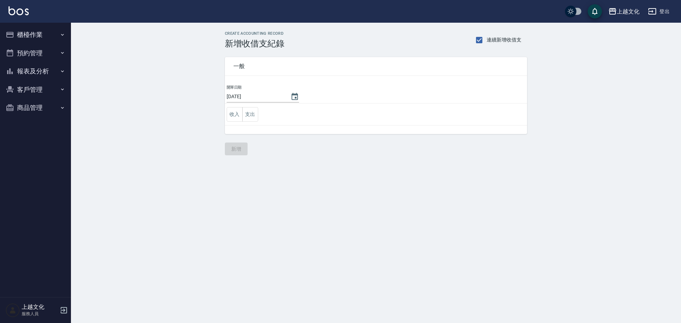
click at [21, 70] on button "報表及分析" at bounding box center [35, 71] width 65 height 18
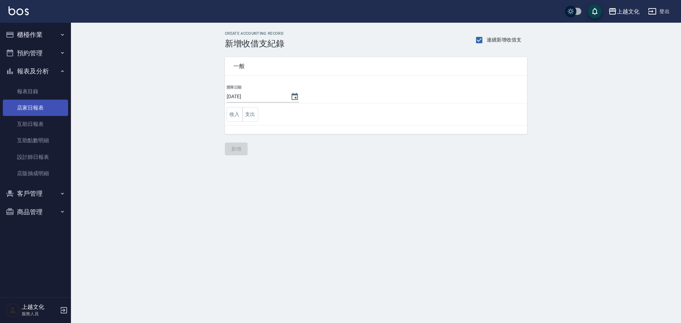
click at [27, 112] on link "店家日報表" at bounding box center [35, 108] width 65 height 16
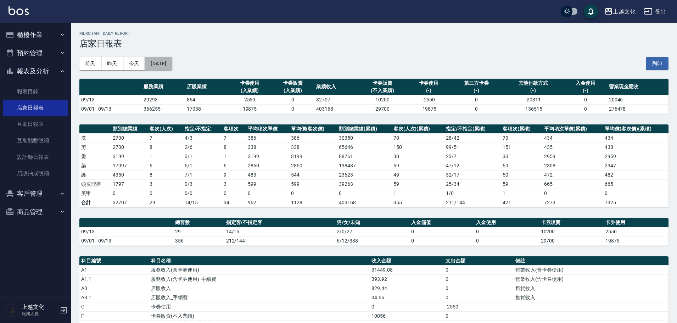
click at [172, 67] on button "[DATE]" at bounding box center [158, 63] width 27 height 13
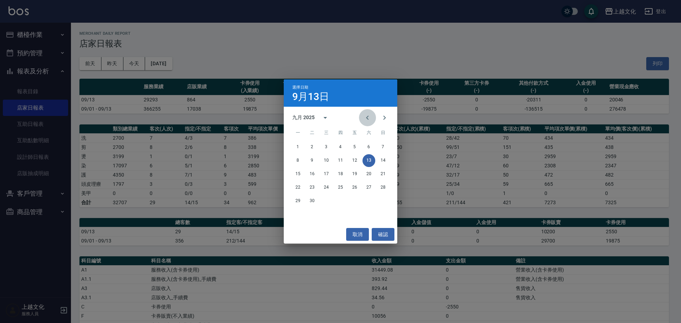
click at [368, 118] on icon "Previous month" at bounding box center [367, 118] width 2 height 4
click at [367, 118] on icon "Previous month" at bounding box center [367, 118] width 2 height 4
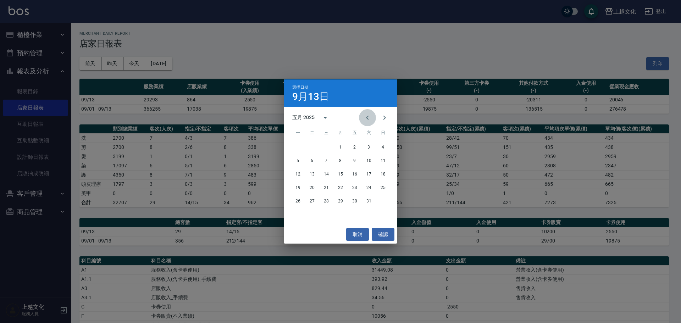
click at [367, 118] on icon "Previous month" at bounding box center [367, 118] width 2 height 4
click at [367, 117] on icon "Previous month" at bounding box center [367, 118] width 2 height 4
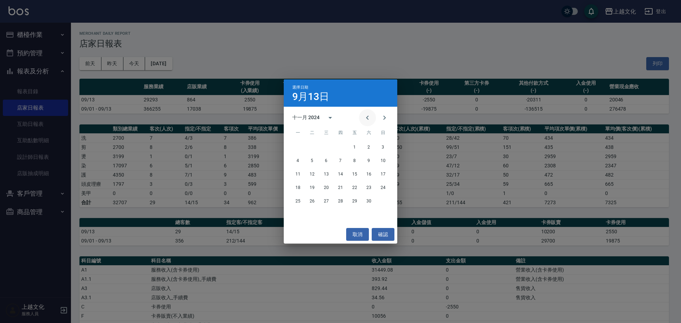
click at [367, 117] on icon "Previous month" at bounding box center [367, 118] width 2 height 4
click at [355, 174] on button "13" at bounding box center [354, 174] width 13 height 13
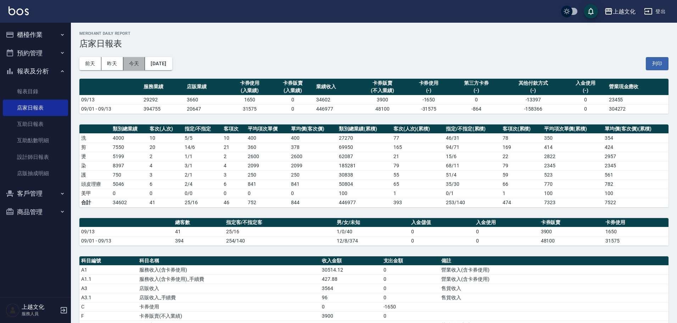
click at [130, 63] on button "今天" at bounding box center [134, 63] width 22 height 13
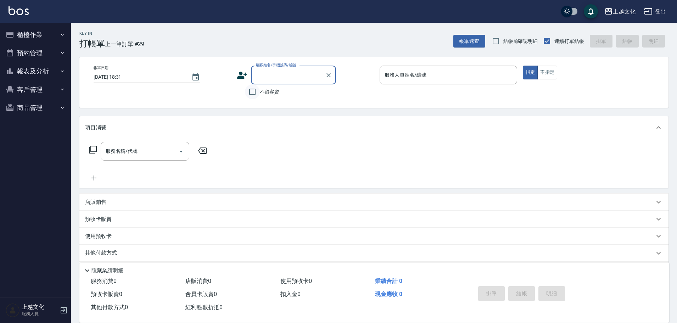
click at [250, 91] on input "不留客資" at bounding box center [252, 91] width 15 height 15
checkbox input "true"
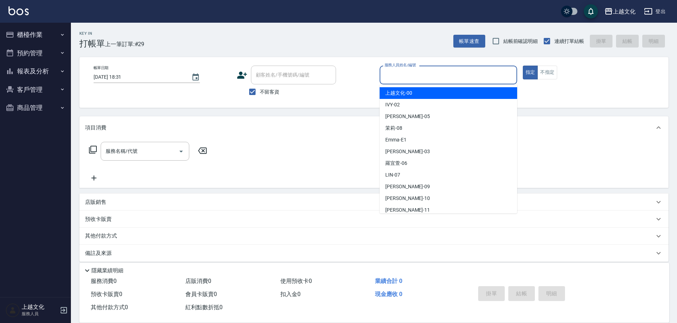
click at [410, 74] on input "服務人員姓名/編號" at bounding box center [448, 75] width 131 height 12
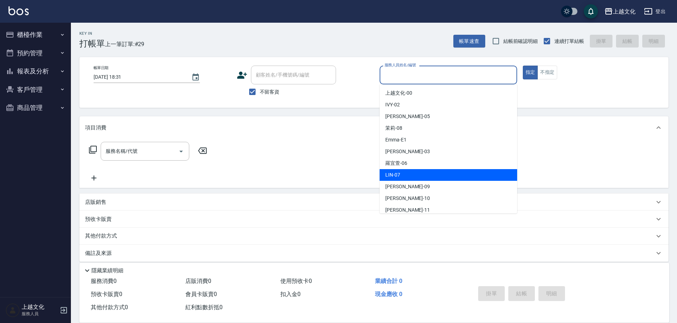
click at [409, 175] on div "LIN -07" at bounding box center [449, 175] width 138 height 12
type input "LIN-07"
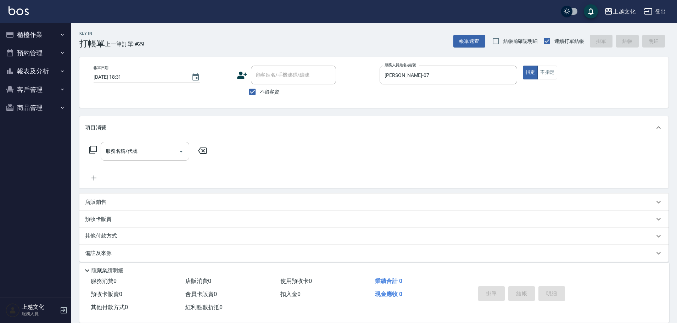
click at [139, 153] on input "服務名稱/代號" at bounding box center [140, 151] width 72 height 12
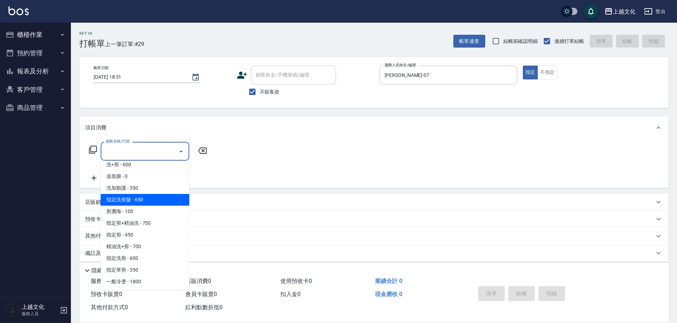
scroll to position [71, 0]
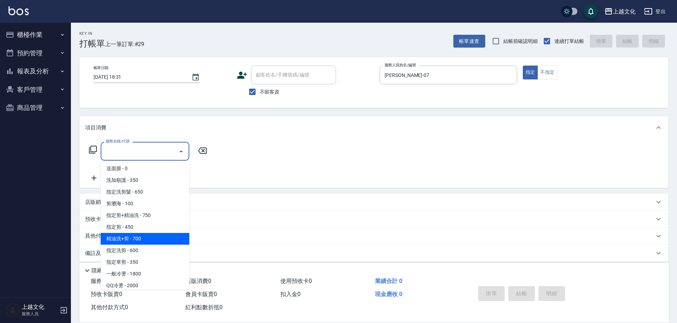
click at [153, 244] on span "精油洗+剪 - 700" at bounding box center [145, 239] width 89 height 12
type input "精油洗+剪(207)"
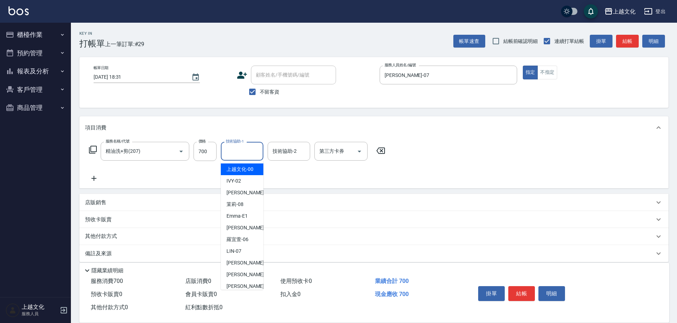
click at [235, 153] on input "技術協助-1" at bounding box center [242, 151] width 36 height 12
click at [249, 284] on div "Martin -11" at bounding box center [242, 287] width 43 height 12
type input "Martin-11"
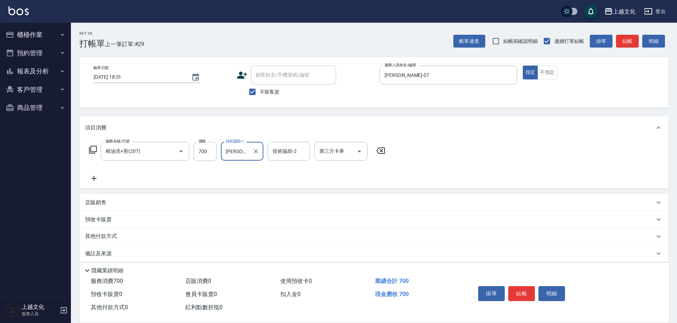
click at [105, 237] on p "其他付款方式" at bounding box center [102, 237] width 35 height 8
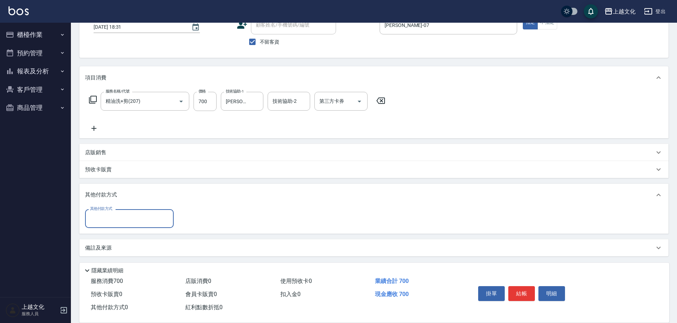
scroll to position [51, 0]
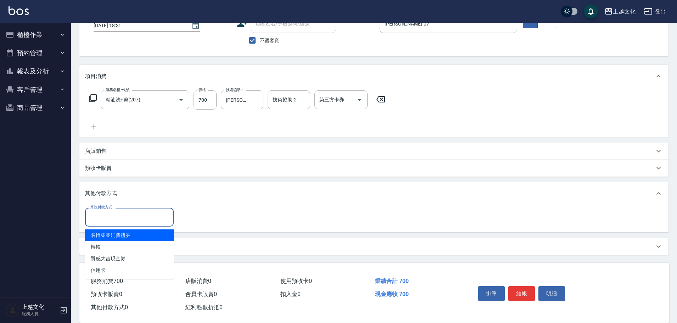
click at [113, 223] on input "其他付款方式" at bounding box center [129, 217] width 82 height 12
click at [102, 240] on span "名留集團消費禮券" at bounding box center [129, 235] width 89 height 12
click at [102, 240] on div "備註及來源" at bounding box center [373, 246] width 589 height 17
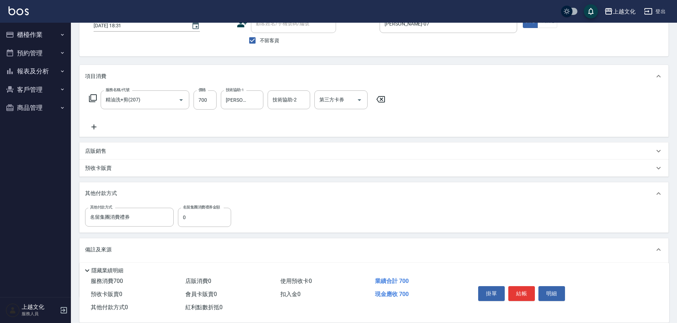
click at [101, 247] on p "備註及來源" at bounding box center [98, 249] width 27 height 7
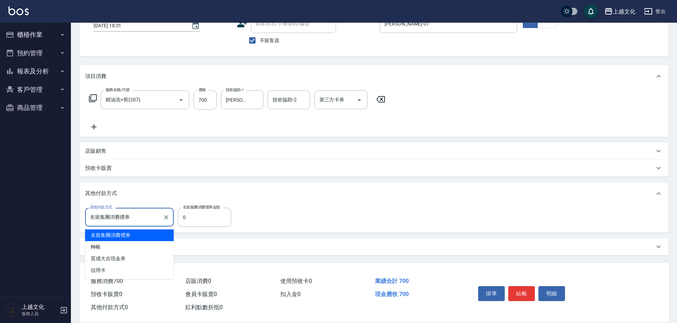
click at [139, 221] on input "名留集團消費禮券" at bounding box center [124, 217] width 72 height 12
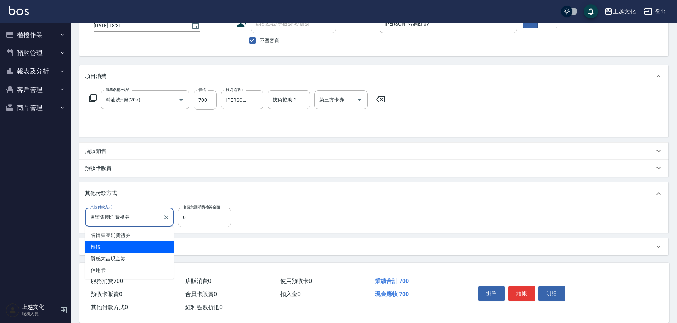
drag, startPoint x: 98, startPoint y: 247, endPoint x: 127, endPoint y: 238, distance: 30.2
click at [98, 246] on span "轉帳" at bounding box center [129, 247] width 89 height 12
type input "轉帳"
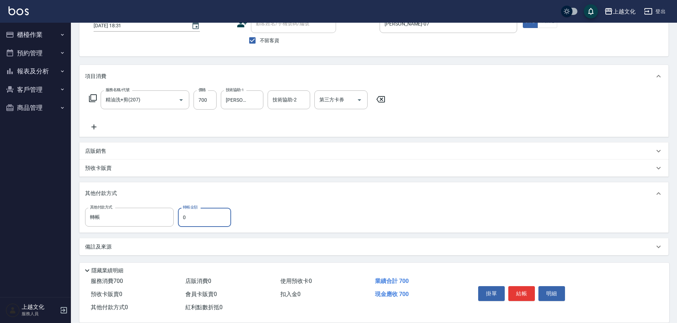
click at [182, 221] on input "0" at bounding box center [204, 217] width 53 height 19
type input "700"
click at [527, 292] on button "結帳" at bounding box center [522, 293] width 27 height 15
click at [527, 292] on div "掛單 結帳 明細" at bounding box center [522, 294] width 93 height 22
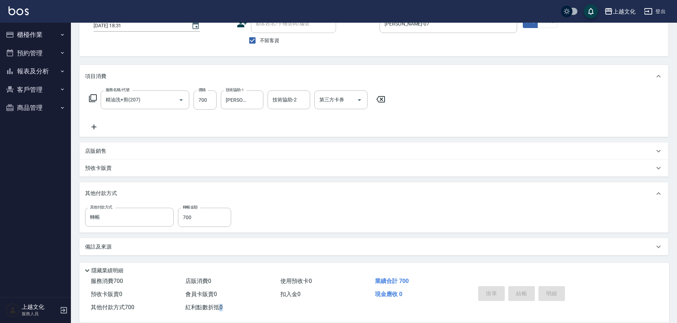
type input "2025/09/13 18:32"
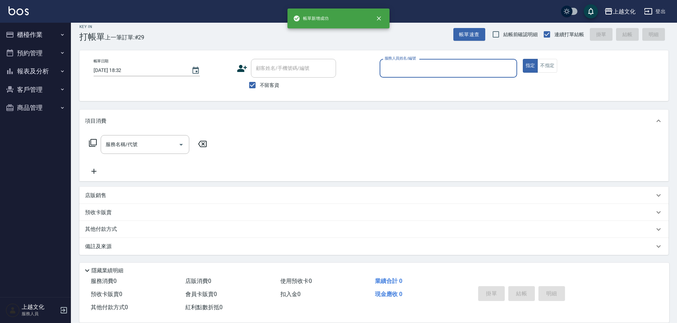
scroll to position [7, 0]
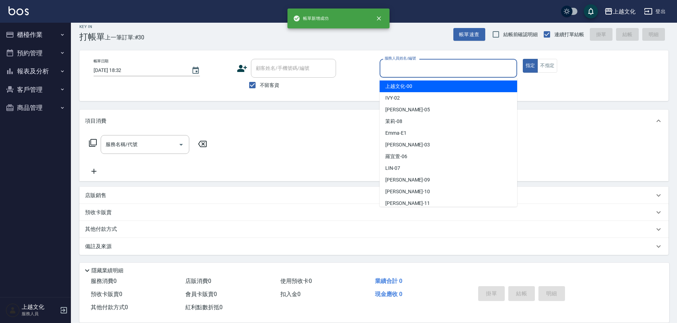
click at [408, 68] on input "服務人員姓名/編號" at bounding box center [448, 68] width 131 height 12
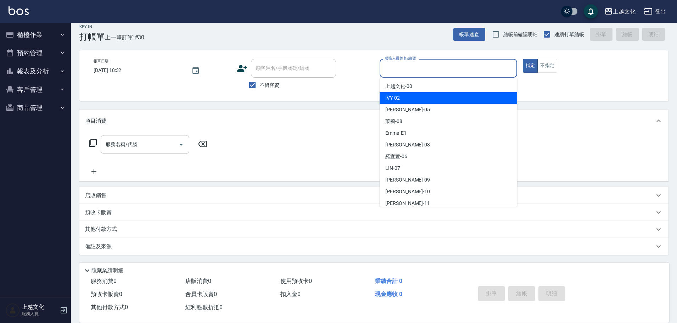
click at [411, 98] on div "IVY -02" at bounding box center [449, 98] width 138 height 12
type input "IVY-02"
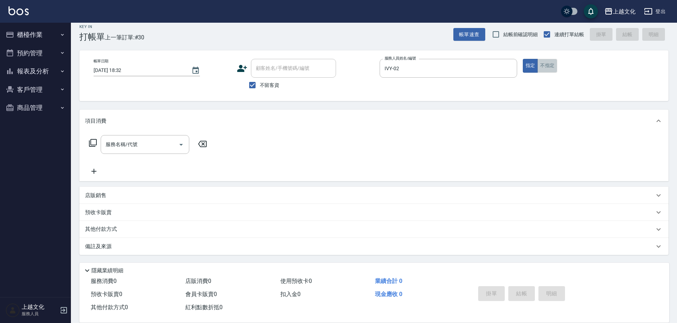
click at [546, 68] on button "不指定" at bounding box center [548, 66] width 20 height 14
click at [146, 148] on input "服務名稱/代號" at bounding box center [140, 144] width 72 height 12
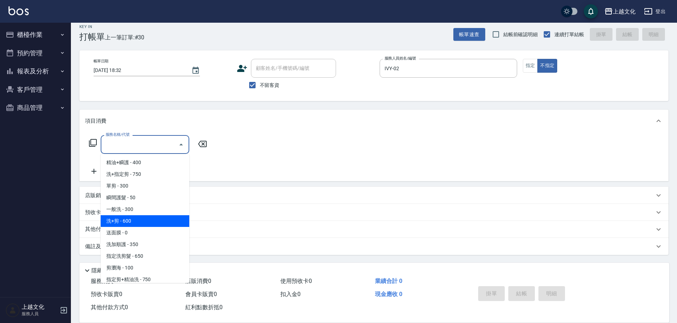
click at [146, 220] on span "洗+剪 - 600" at bounding box center [145, 221] width 89 height 12
type input "洗+剪(108)"
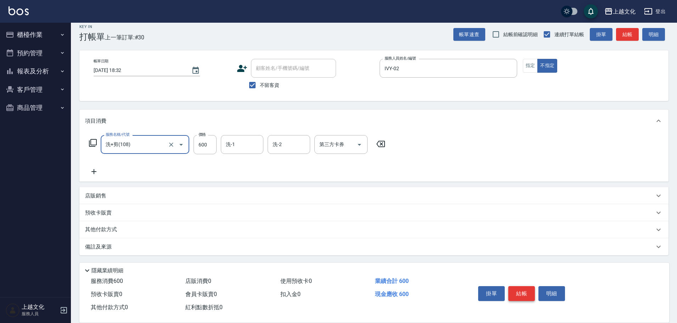
click at [513, 292] on button "結帳" at bounding box center [522, 293] width 27 height 15
click at [513, 292] on div "掛單 結帳 明細" at bounding box center [522, 294] width 93 height 22
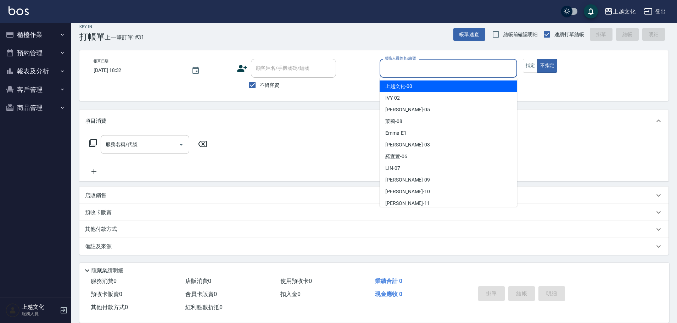
click at [398, 66] on input "服務人員姓名/編號" at bounding box center [448, 68] width 131 height 12
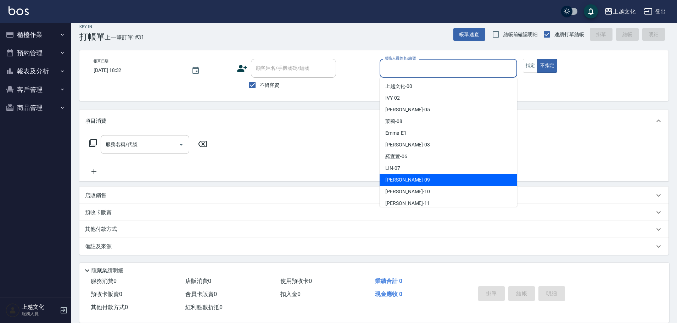
click at [426, 178] on div "jason -09" at bounding box center [449, 180] width 138 height 12
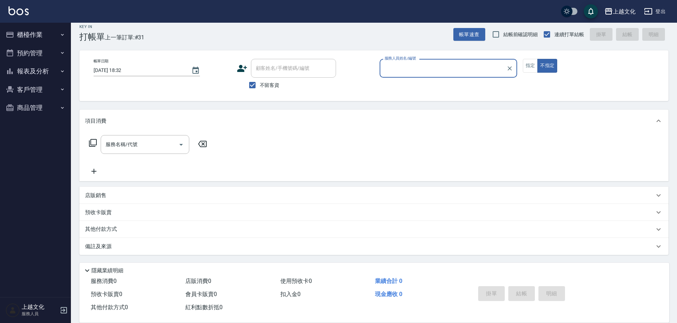
type input "jason-09"
click at [153, 145] on input "服務名稱/代號" at bounding box center [140, 144] width 72 height 12
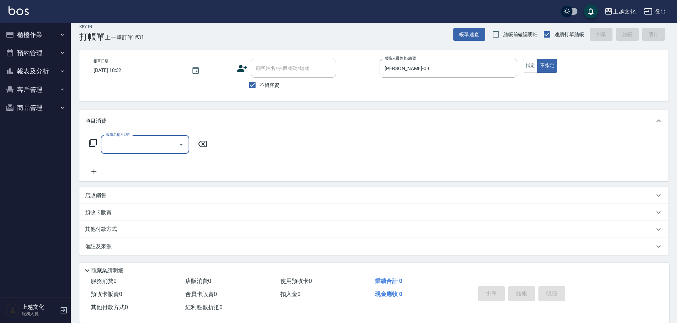
click at [142, 144] on input "服務名稱/代號" at bounding box center [140, 144] width 72 height 12
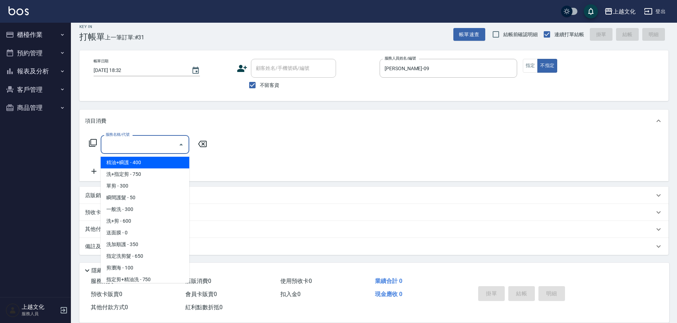
click at [141, 161] on span "精油+瞬護 - 400" at bounding box center [145, 163] width 89 height 12
type input "精油+瞬護(101)"
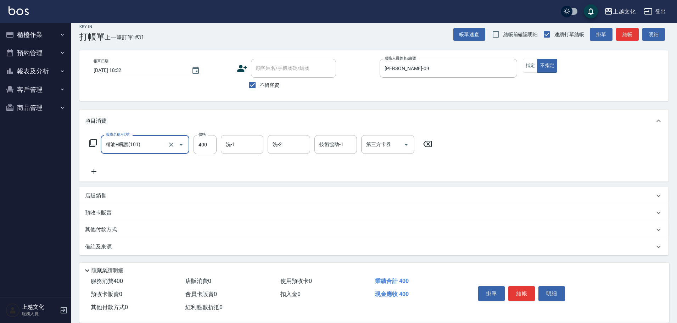
drag, startPoint x: 516, startPoint y: 292, endPoint x: 514, endPoint y: 278, distance: 14.1
click at [514, 286] on button "結帳" at bounding box center [522, 293] width 27 height 15
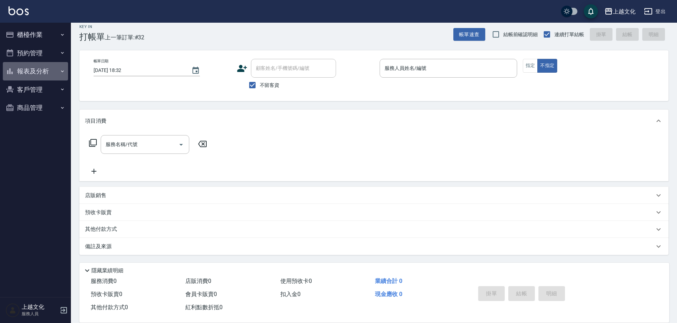
click at [37, 71] on button "報表及分析" at bounding box center [35, 71] width 65 height 18
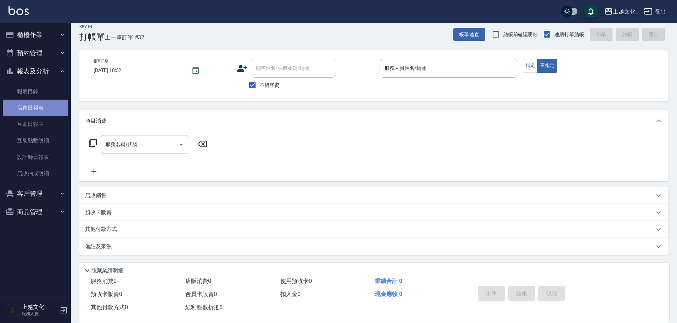
click at [30, 104] on link "店家日報表" at bounding box center [35, 108] width 65 height 16
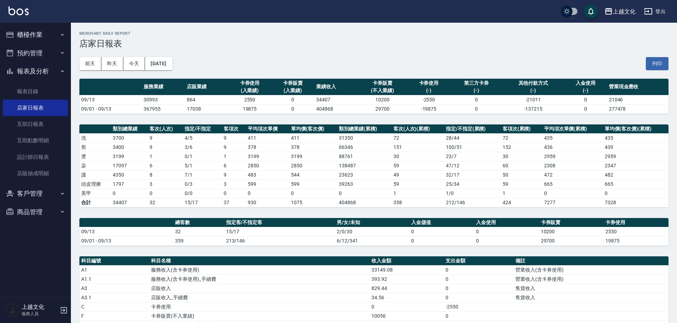
click at [36, 33] on button "櫃檯作業" at bounding box center [35, 35] width 65 height 18
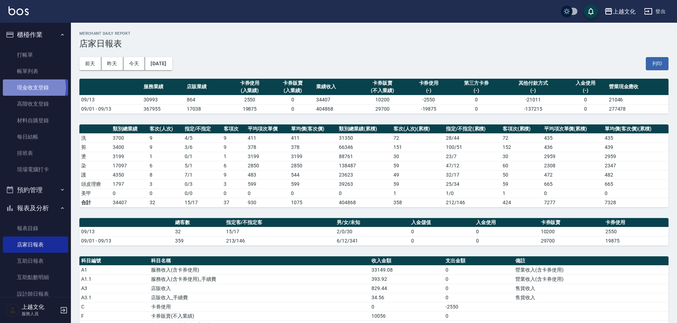
click at [33, 87] on link "現金收支登錄" at bounding box center [35, 87] width 65 height 16
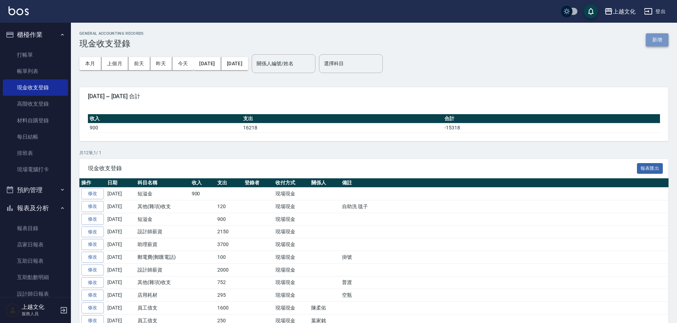
click at [661, 39] on button "新增" at bounding box center [657, 39] width 23 height 13
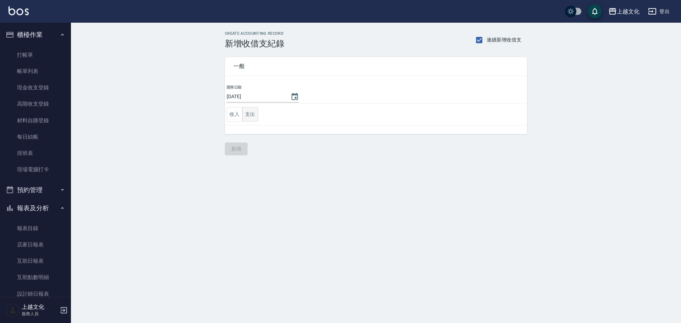
click at [254, 115] on button "支出" at bounding box center [250, 114] width 16 height 15
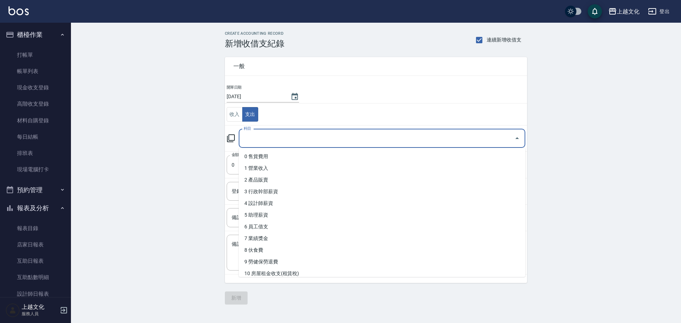
click at [256, 141] on input "科目" at bounding box center [377, 138] width 270 height 12
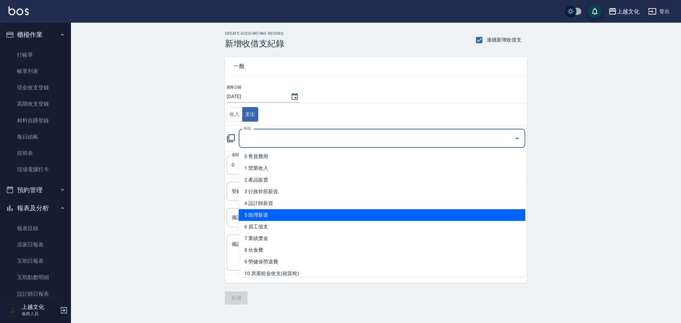
click at [275, 215] on li "5 助理薪資" at bounding box center [382, 215] width 287 height 12
click at [275, 215] on body "上越文化 登出 櫃檯作業 打帳單 帳單列表 現金收支登錄 高階收支登錄 材料自購登錄 每日結帳 排班表 現場電腦打卡 預約管理 預約管理 單日預約紀錄 單週預…" at bounding box center [340, 161] width 681 height 323
type input "5 助理薪資"
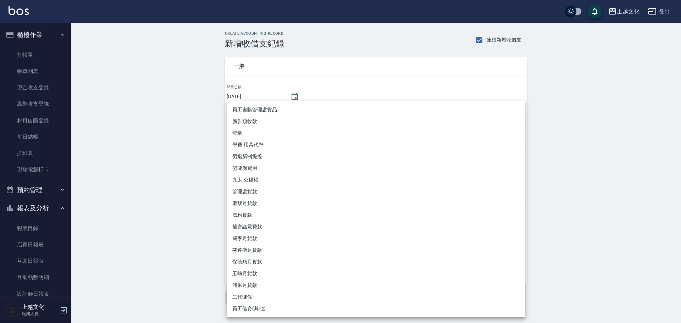
click at [191, 181] on div at bounding box center [340, 161] width 681 height 323
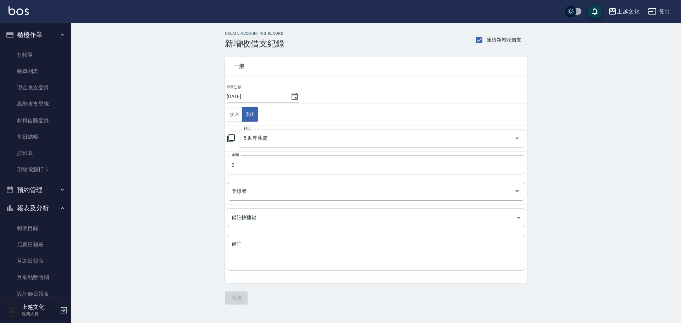
click at [232, 167] on input "0" at bounding box center [376, 164] width 299 height 19
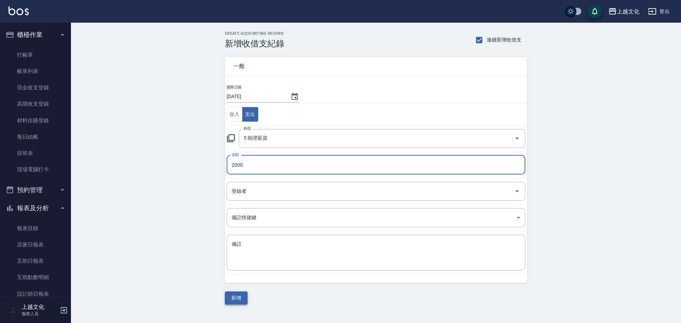
type input "2000"
click at [238, 298] on button "新增" at bounding box center [236, 298] width 23 height 13
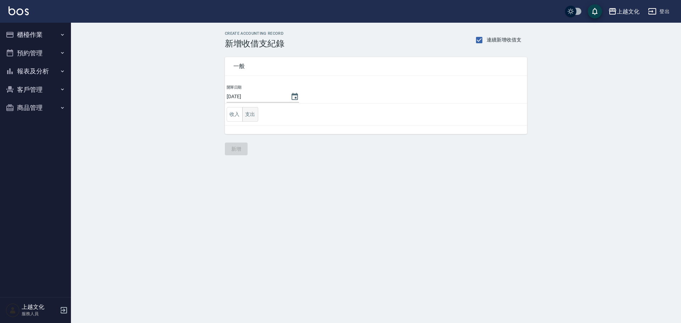
click at [248, 111] on button "支出" at bounding box center [250, 114] width 16 height 15
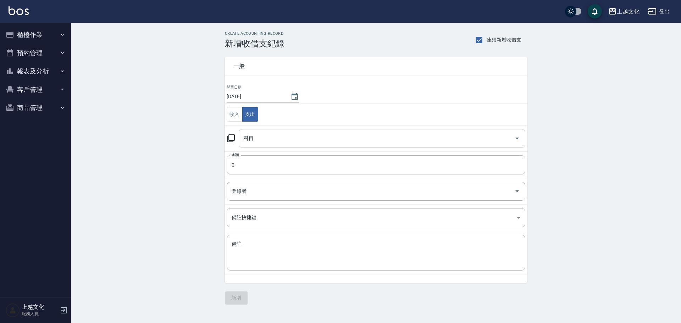
click at [266, 137] on input "科目" at bounding box center [377, 138] width 270 height 12
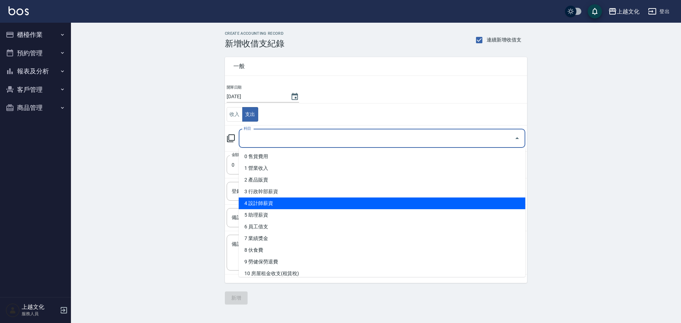
click at [267, 203] on li "4 設計師薪資" at bounding box center [382, 204] width 287 height 12
type input "4 設計師薪資"
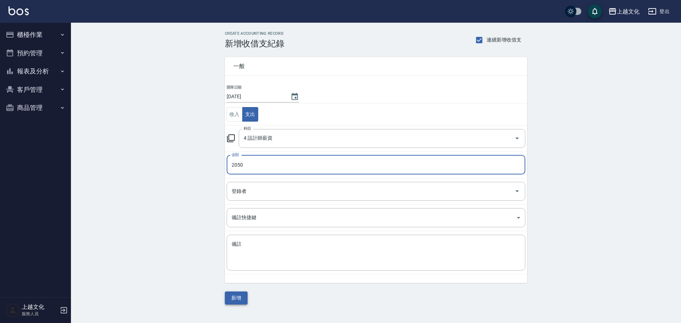
type input "2050"
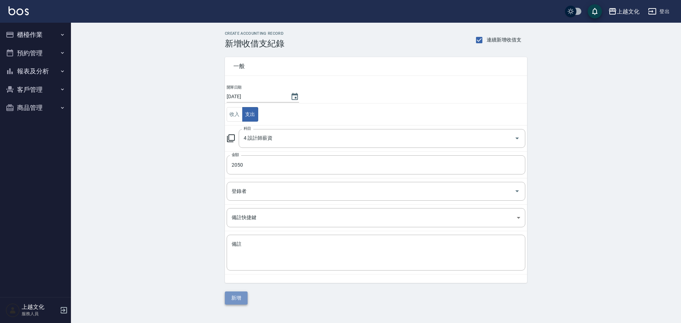
click at [231, 301] on button "新增" at bounding box center [236, 298] width 23 height 13
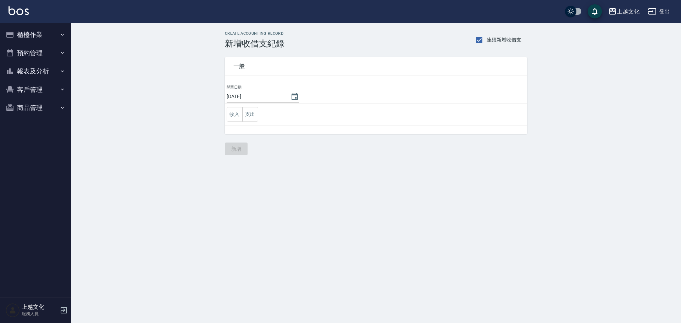
click at [33, 70] on button "報表及分析" at bounding box center [35, 71] width 65 height 18
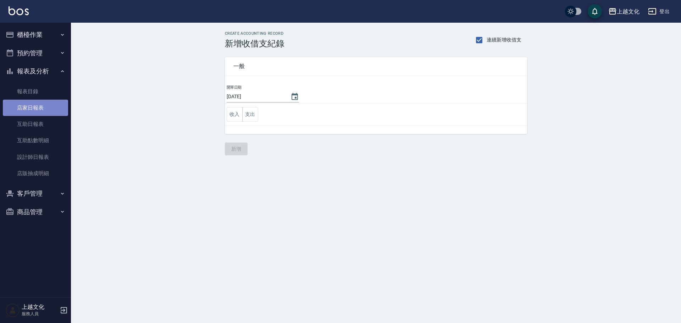
click at [33, 103] on link "店家日報表" at bounding box center [35, 108] width 65 height 16
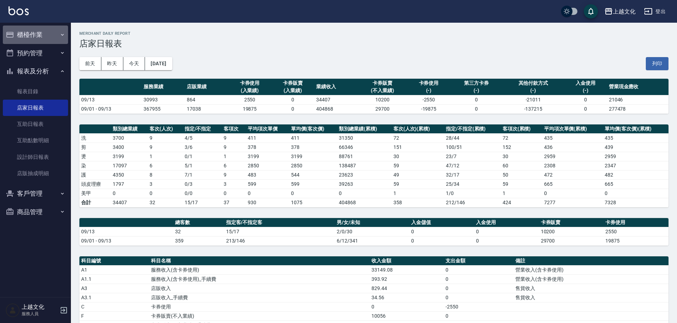
click at [20, 33] on button "櫃檯作業" at bounding box center [35, 35] width 65 height 18
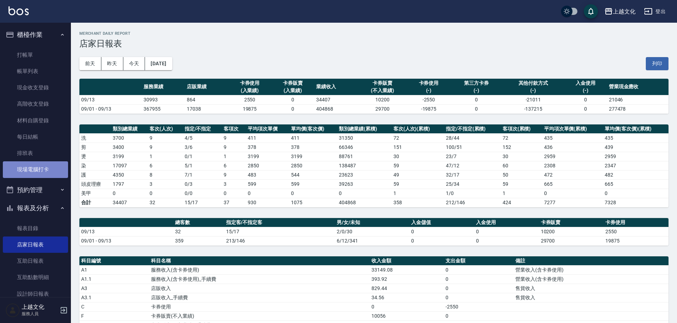
click at [42, 168] on link "現場電腦打卡" at bounding box center [35, 169] width 65 height 16
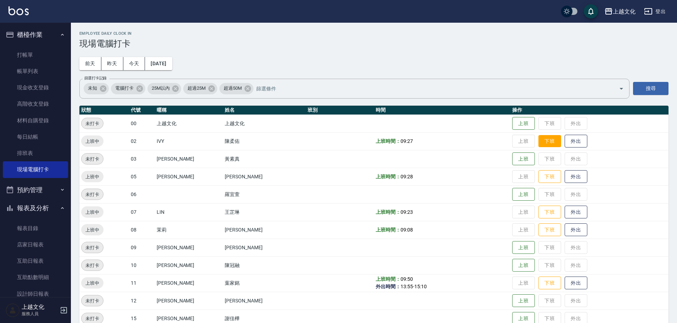
click at [545, 144] on button "下班" at bounding box center [550, 141] width 23 height 12
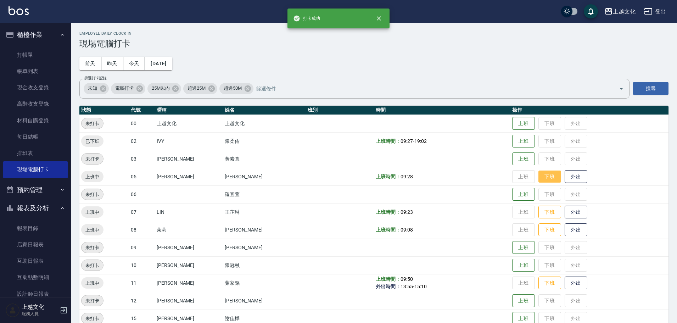
click at [550, 175] on button "下班" at bounding box center [550, 177] width 23 height 12
drag, startPoint x: 548, startPoint y: 212, endPoint x: 549, endPoint y: 205, distance: 6.4
click at [549, 210] on button "下班" at bounding box center [550, 212] width 23 height 13
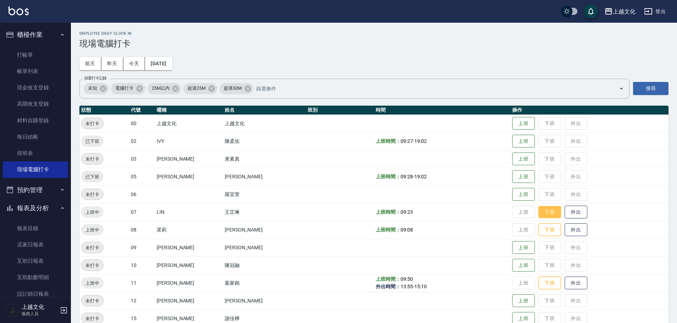
click at [546, 213] on button "下班" at bounding box center [550, 212] width 23 height 12
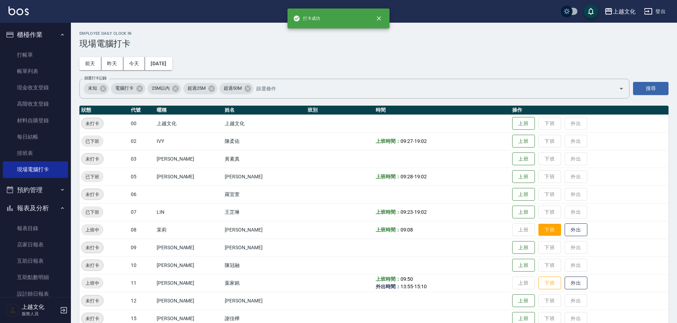
click at [544, 230] on button "下班" at bounding box center [550, 230] width 23 height 12
click at [544, 283] on button "下班" at bounding box center [550, 283] width 23 height 12
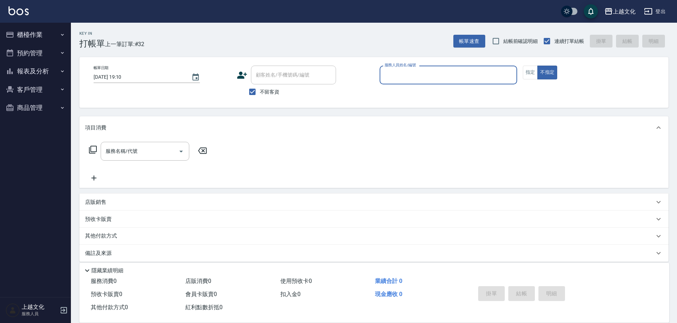
click at [404, 74] on input "服務人員姓名/編號" at bounding box center [448, 75] width 131 height 12
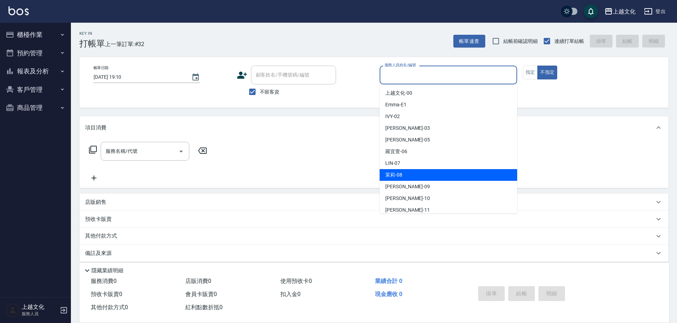
click at [404, 175] on div "茉莉 -08" at bounding box center [449, 175] width 138 height 12
type input "茉莉-08"
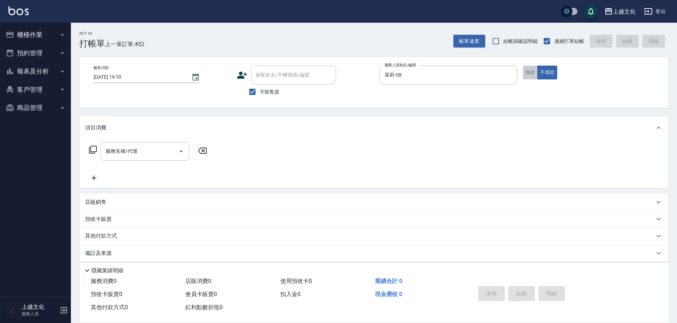
click at [526, 75] on button "指定" at bounding box center [530, 73] width 15 height 14
click at [93, 149] on icon at bounding box center [93, 149] width 9 height 9
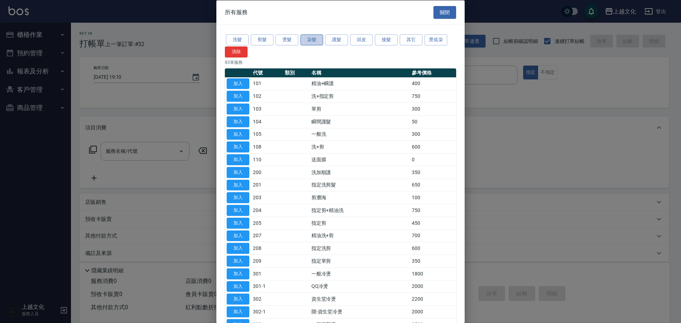
click at [304, 40] on button "染髮" at bounding box center [311, 39] width 23 height 11
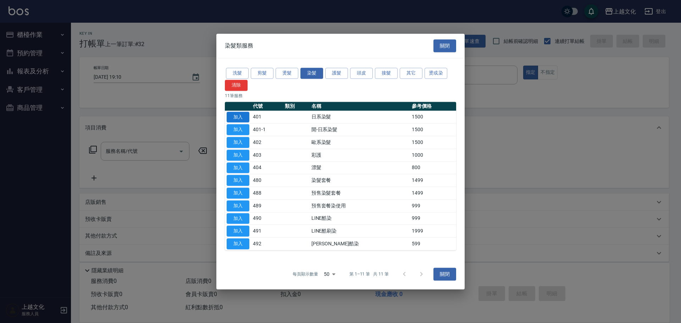
click at [234, 116] on button "加入" at bounding box center [238, 117] width 23 height 11
type input "日系染髮(401)"
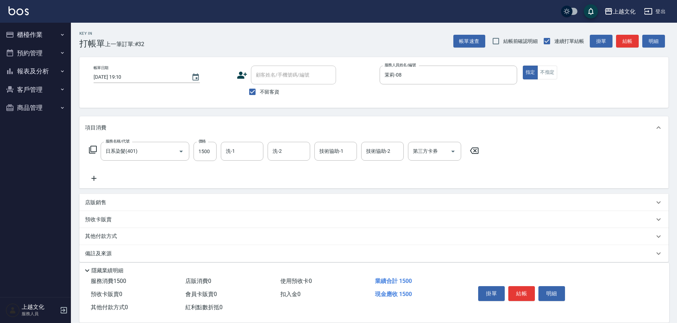
drag, startPoint x: 208, startPoint y: 159, endPoint x: 203, endPoint y: 143, distance: 17.5
click at [208, 159] on input "1500" at bounding box center [205, 151] width 23 height 19
type input "2599"
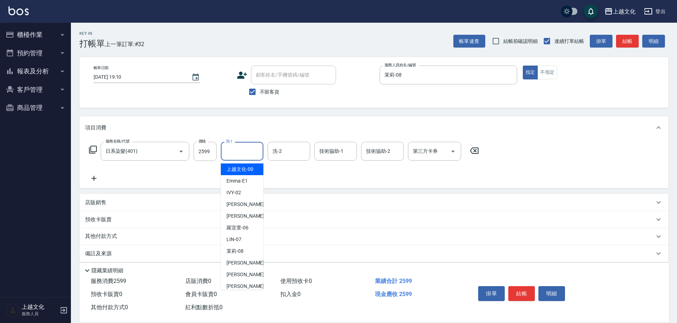
click at [236, 152] on input "洗-1" at bounding box center [242, 151] width 36 height 12
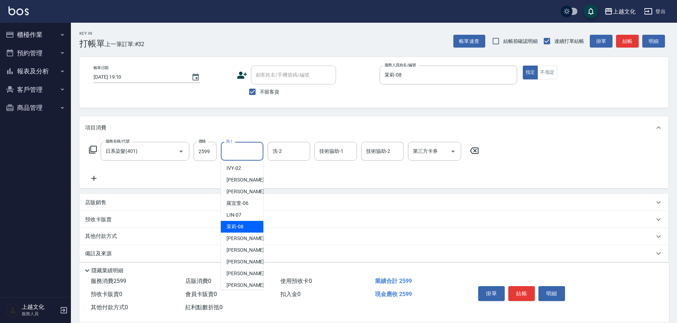
scroll to position [35, 0]
click at [239, 262] on span "Gary -12" at bounding box center [249, 262] width 45 height 7
type input "Gary-12"
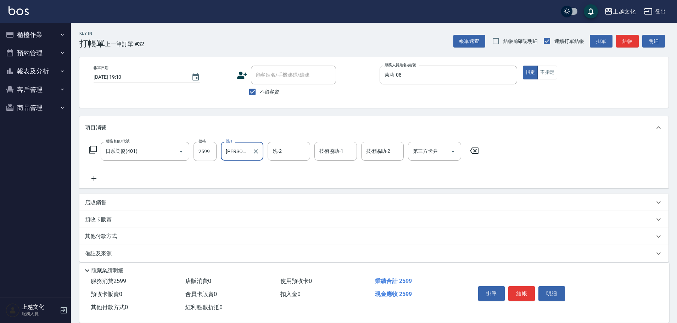
click at [93, 177] on icon at bounding box center [94, 178] width 18 height 9
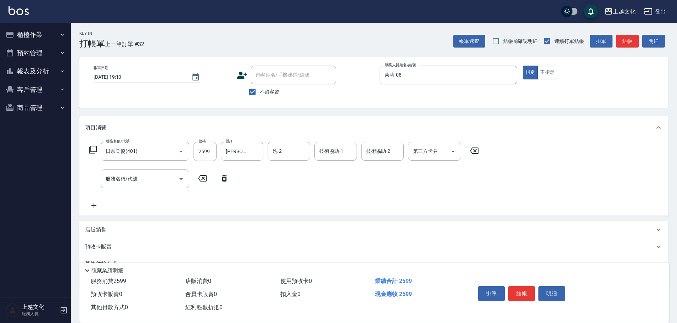
click at [93, 149] on icon at bounding box center [93, 149] width 9 height 9
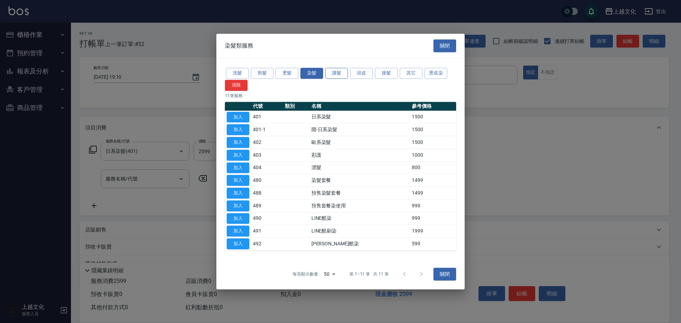
click at [334, 69] on button "護髮" at bounding box center [336, 73] width 23 height 11
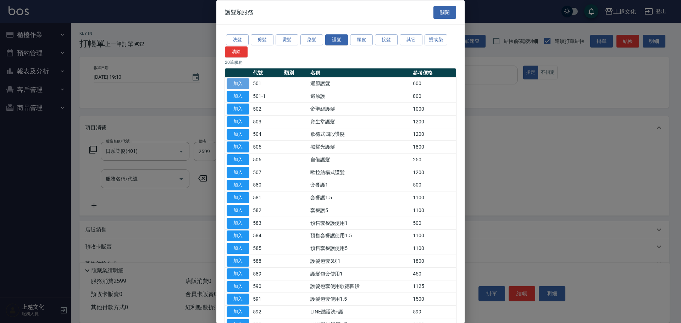
click at [240, 79] on button "加入" at bounding box center [238, 83] width 23 height 11
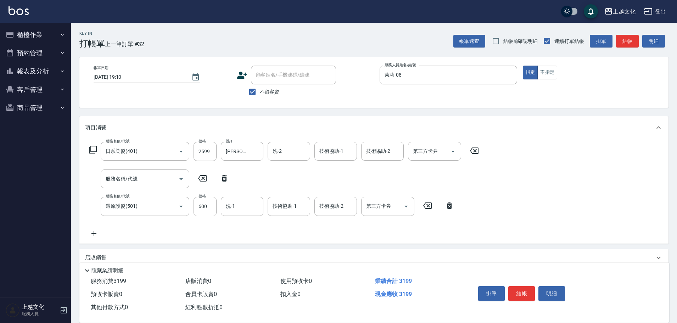
click at [225, 180] on icon at bounding box center [225, 178] width 18 height 9
type input "還原護髮(501)"
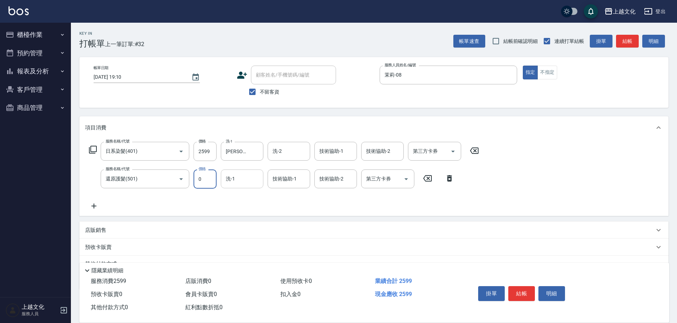
type input "0"
click at [236, 182] on input "洗-1" at bounding box center [242, 179] width 36 height 12
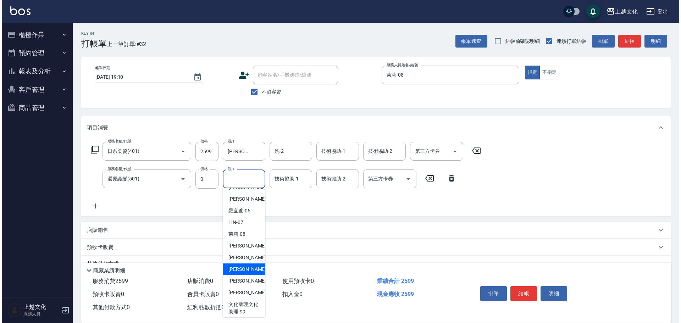
scroll to position [48, 0]
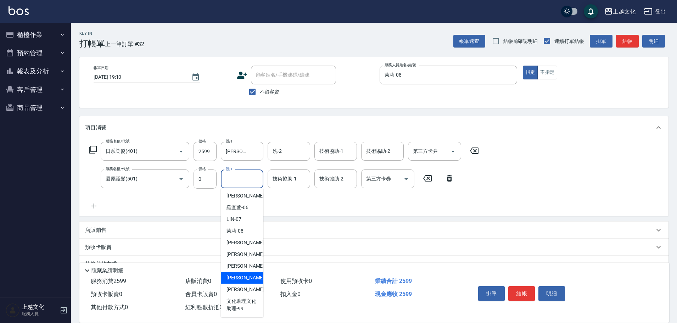
drag, startPoint x: 241, startPoint y: 282, endPoint x: 431, endPoint y: 287, distance: 190.2
click at [241, 281] on div "Gary -12" at bounding box center [242, 278] width 43 height 12
type input "Gary-12"
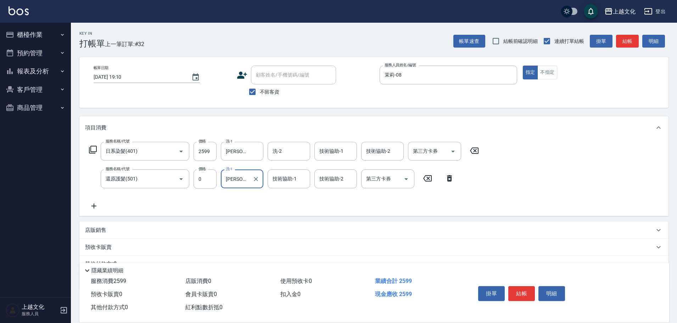
click at [519, 294] on button "結帳" at bounding box center [522, 293] width 27 height 15
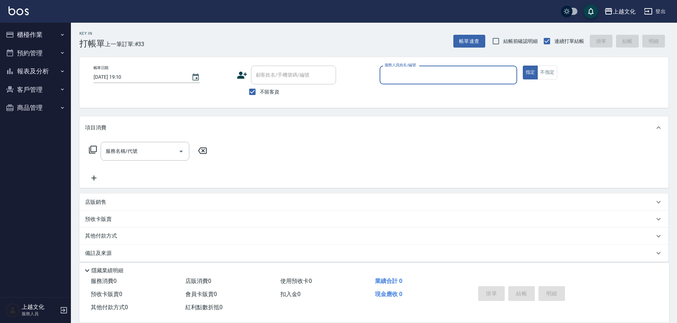
click at [433, 76] on input "服務人員姓名/編號" at bounding box center [448, 75] width 131 height 12
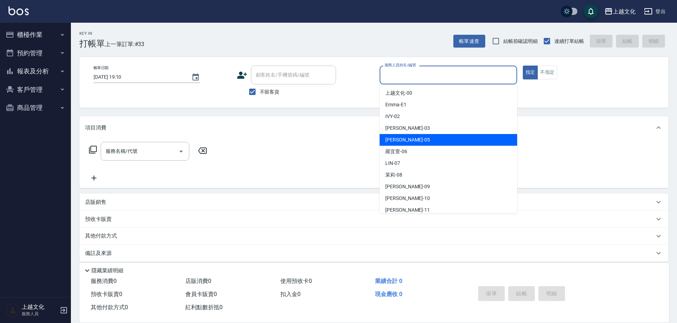
click at [426, 135] on div "EMILY -05" at bounding box center [449, 140] width 138 height 12
click at [426, 135] on div "項目消費" at bounding box center [373, 127] width 589 height 23
type input "EMILY-05"
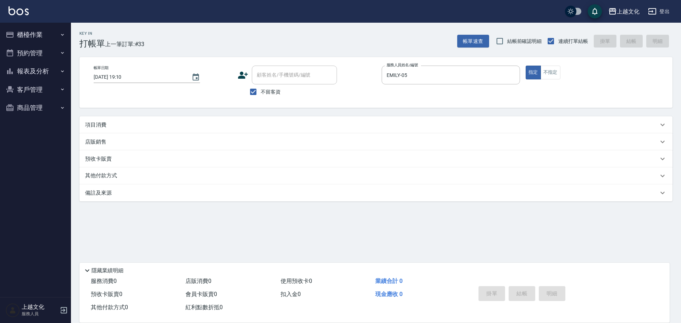
click at [88, 124] on p "項目消費" at bounding box center [95, 124] width 21 height 7
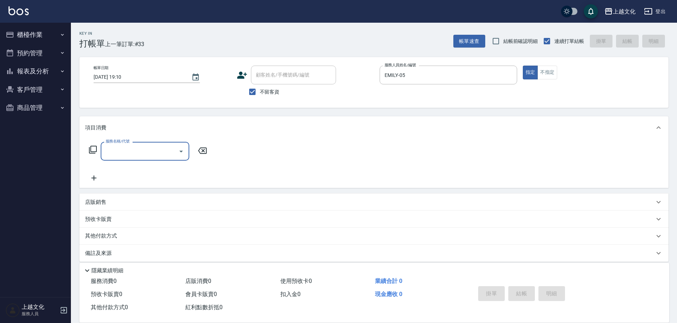
scroll to position [0, 0]
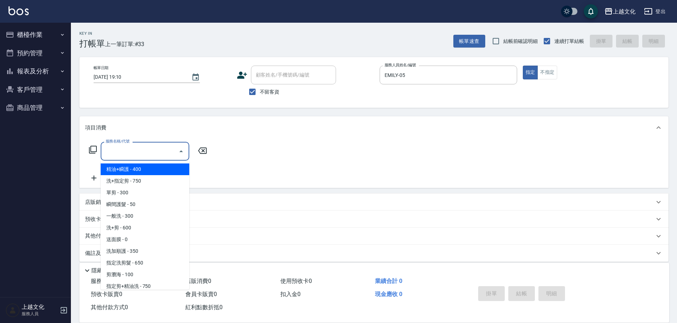
click at [131, 156] on input "服務名稱/代號" at bounding box center [140, 151] width 72 height 12
click at [131, 155] on input "服務名稱/代號" at bounding box center [140, 151] width 72 height 12
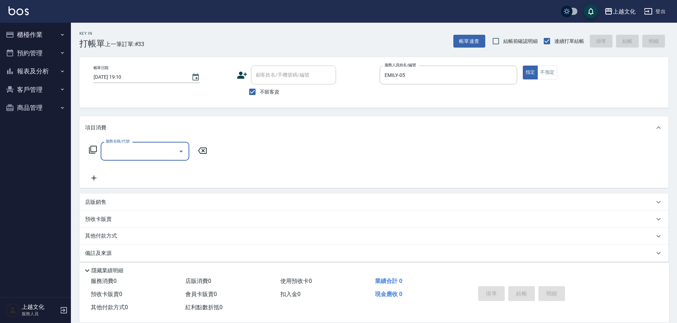
click at [139, 156] on input "服務名稱/代號" at bounding box center [140, 151] width 72 height 12
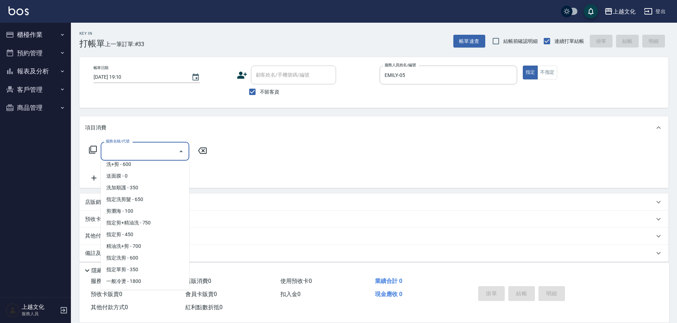
scroll to position [71, 0]
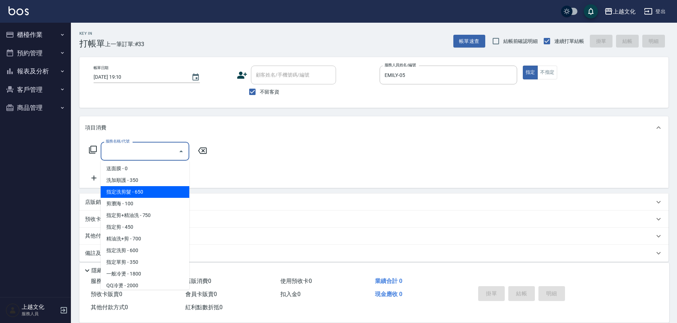
click at [151, 194] on span "指定洗剪髮 - 650" at bounding box center [145, 192] width 89 height 12
type input "指定洗剪髮(201)"
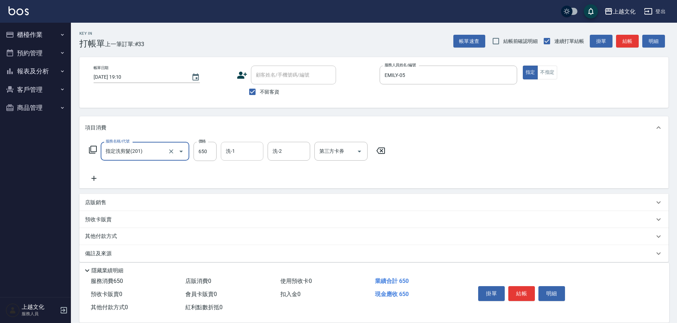
click at [243, 153] on input "洗-1" at bounding box center [242, 151] width 36 height 12
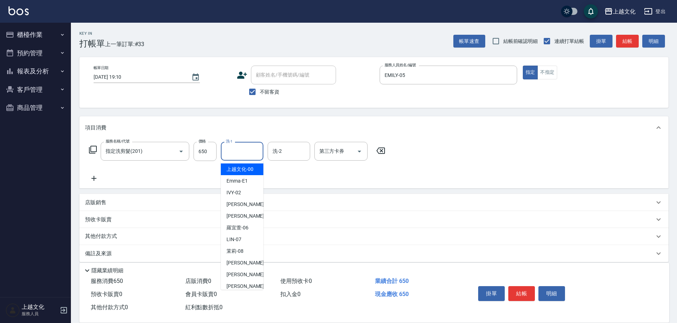
click at [237, 151] on input "洗-1" at bounding box center [242, 151] width 36 height 12
click at [249, 212] on div "EMILY -05" at bounding box center [242, 216] width 43 height 12
type input "EMILY-05"
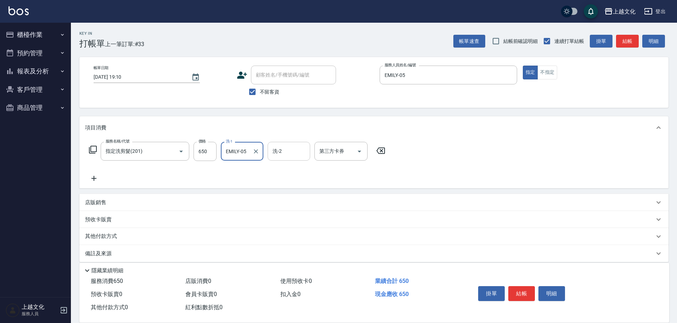
click at [289, 155] on input "洗-2" at bounding box center [289, 151] width 36 height 12
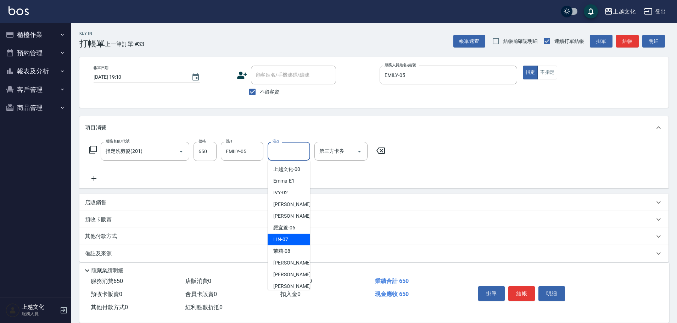
scroll to position [35, 0]
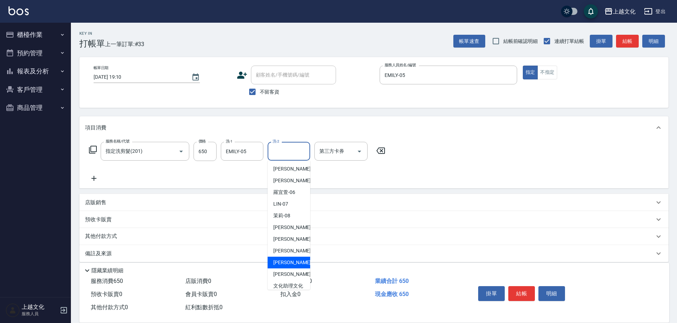
drag, startPoint x: 295, startPoint y: 260, endPoint x: 441, endPoint y: 275, distance: 146.2
click at [295, 260] on div "Gary -12" at bounding box center [289, 263] width 43 height 12
type input "Gary-12"
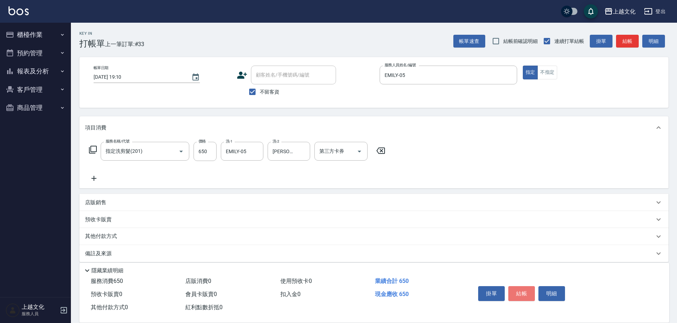
drag, startPoint x: 522, startPoint y: 291, endPoint x: 525, endPoint y: 292, distance: 3.7
click at [524, 292] on button "結帳" at bounding box center [522, 293] width 27 height 15
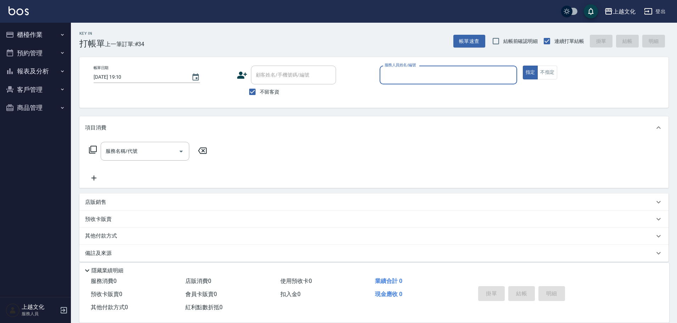
click at [35, 71] on button "報表及分析" at bounding box center [35, 71] width 65 height 18
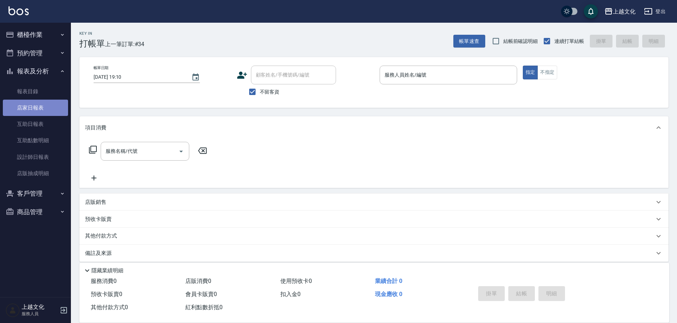
click at [33, 103] on link "店家日報表" at bounding box center [35, 108] width 65 height 16
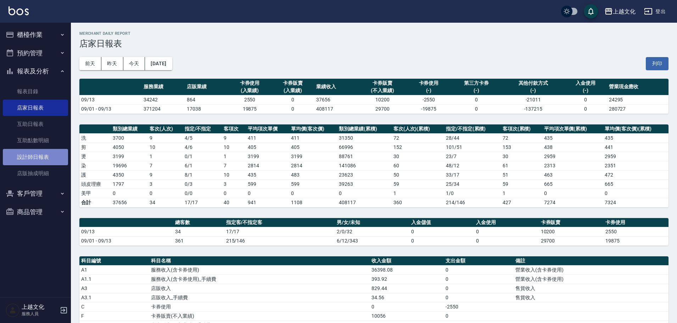
click at [27, 156] on link "設計師日報表" at bounding box center [35, 157] width 65 height 16
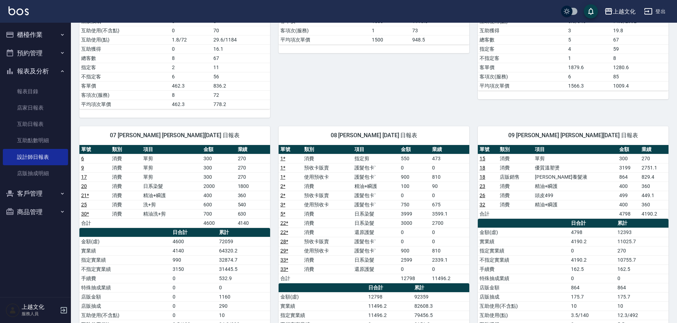
scroll to position [248, 0]
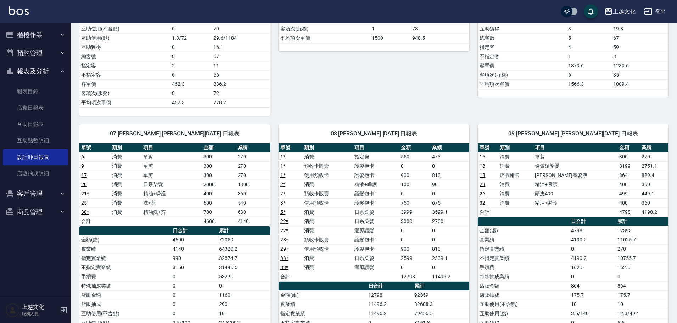
click at [29, 37] on button "櫃檯作業" at bounding box center [35, 35] width 65 height 18
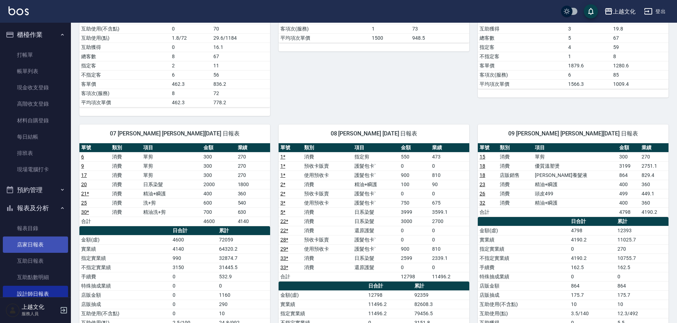
click at [31, 245] on link "店家日報表" at bounding box center [35, 245] width 65 height 16
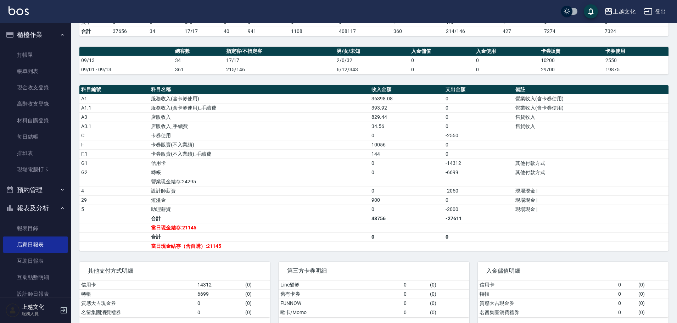
scroll to position [177, 0]
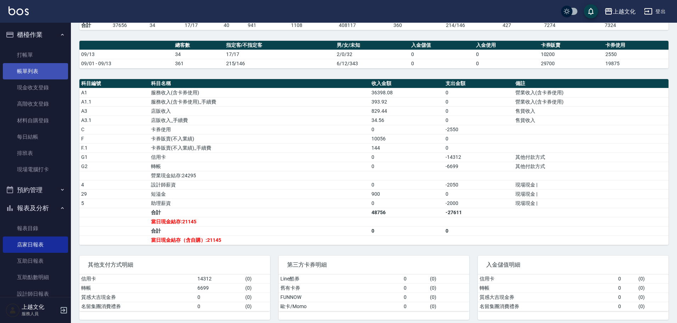
click at [25, 69] on link "帳單列表" at bounding box center [35, 71] width 65 height 16
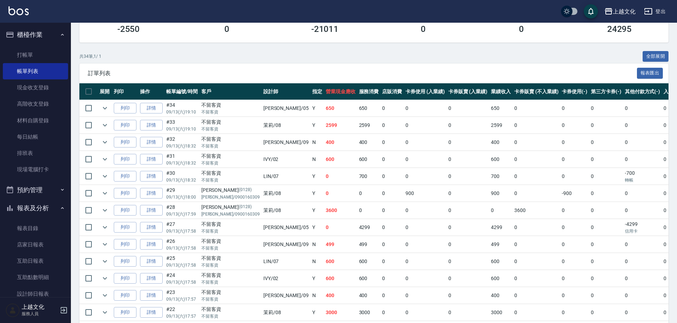
scroll to position [106, 0]
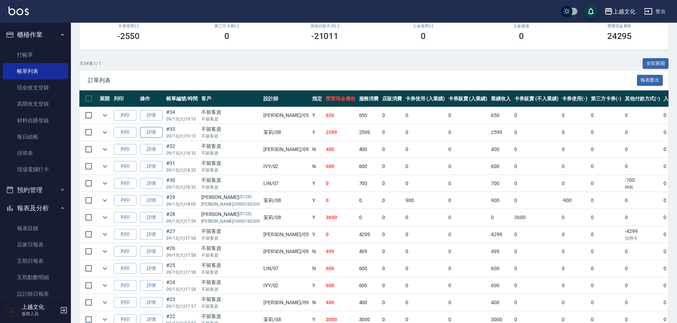
click at [146, 133] on link "詳情" at bounding box center [151, 132] width 23 height 11
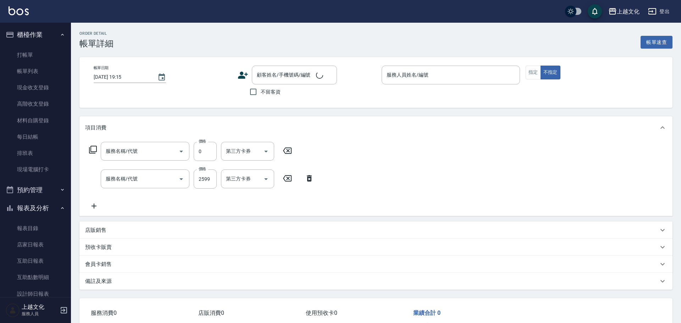
type input "2025/09/13 19:10"
checkbox input "true"
type input "茉莉-08"
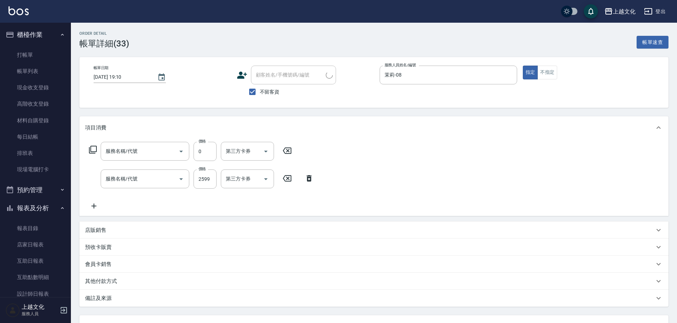
type input "還原護髮(501)"
type input "日系染髮(401)"
click at [197, 187] on input "2599" at bounding box center [205, 179] width 23 height 19
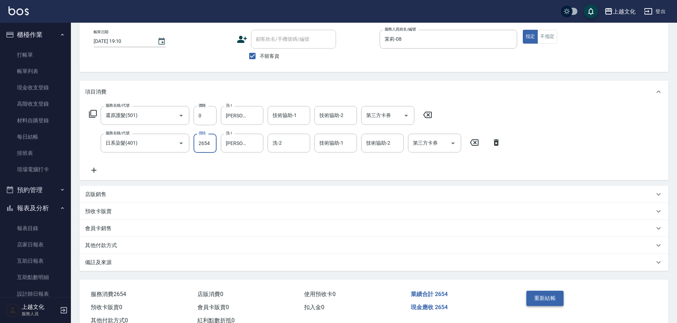
scroll to position [60, 0]
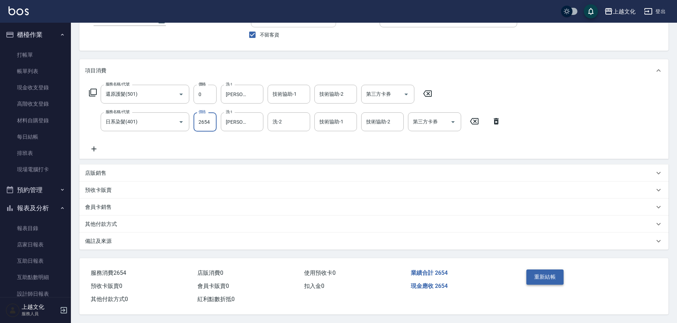
type input "2654"
click at [551, 275] on button "重新結帳" at bounding box center [546, 277] width 38 height 15
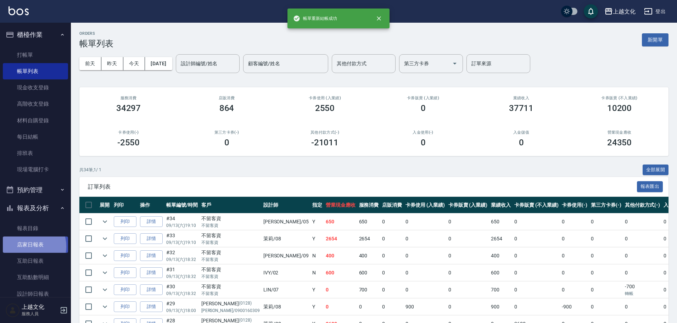
click at [26, 247] on link "店家日報表" at bounding box center [35, 245] width 65 height 16
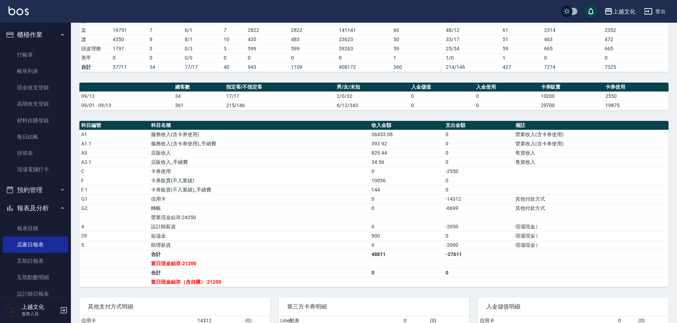
scroll to position [183, 0]
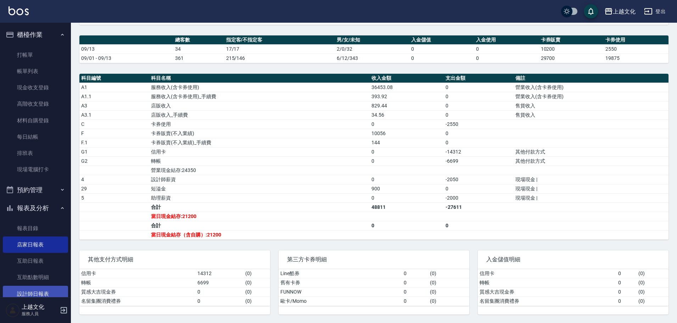
click at [34, 291] on link "設計師日報表" at bounding box center [35, 294] width 65 height 16
